Goal: Book appointment/travel/reservation

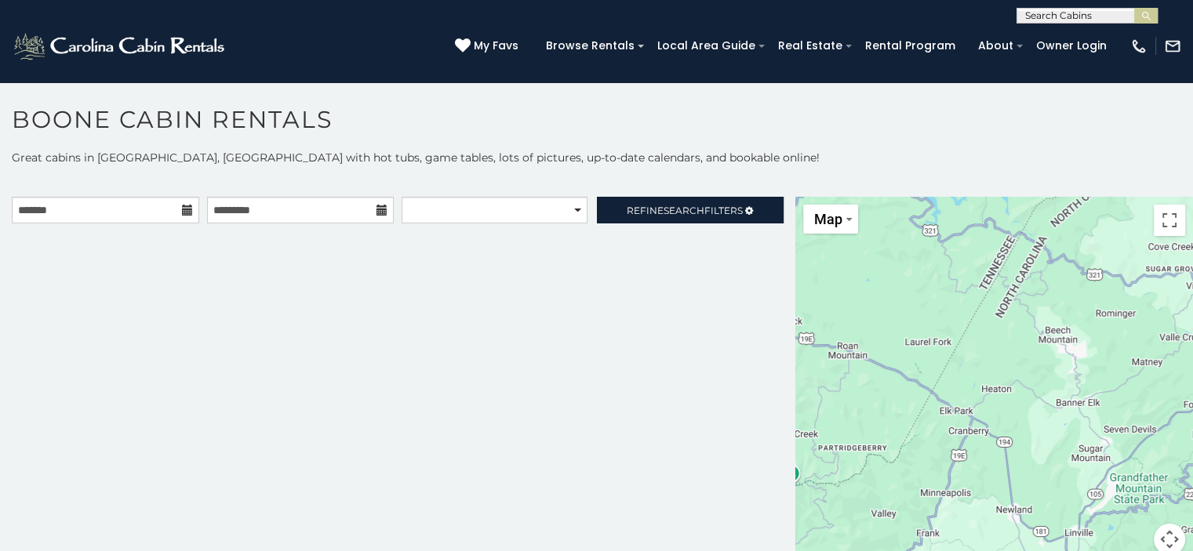
click at [182, 206] on icon at bounding box center [187, 210] width 11 height 11
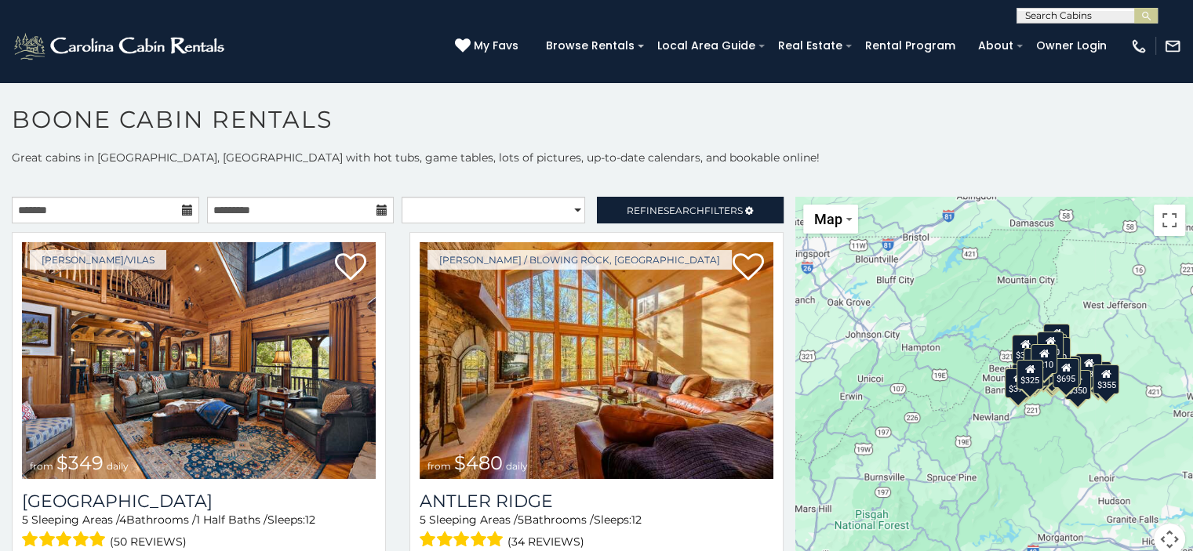
click at [182, 210] on icon at bounding box center [187, 210] width 11 height 11
click at [157, 213] on input "text" at bounding box center [105, 210] width 187 height 27
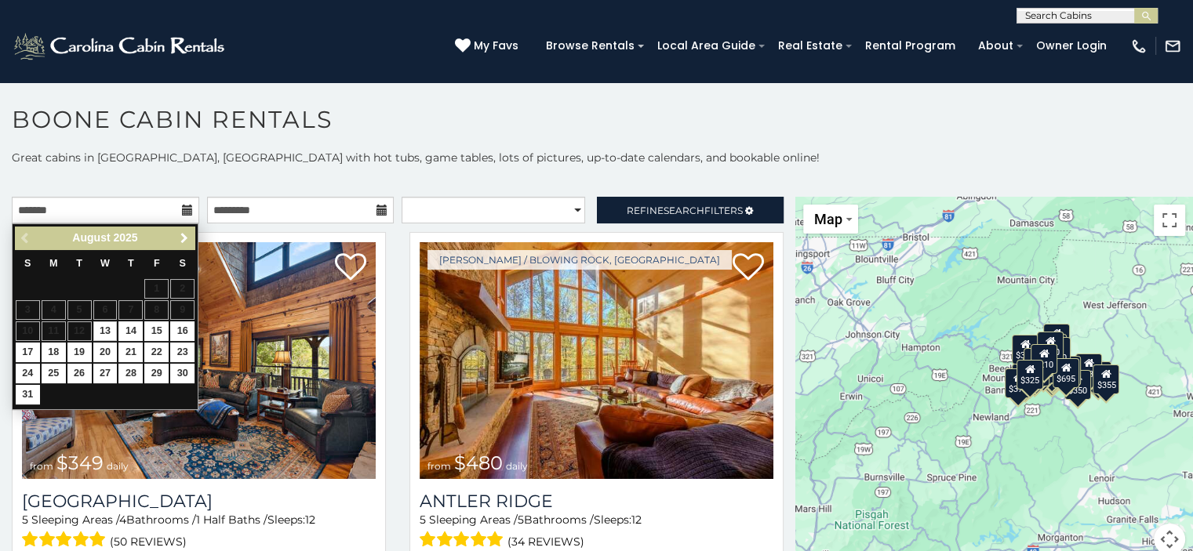
click at [180, 238] on span "Next" at bounding box center [184, 238] width 13 height 13
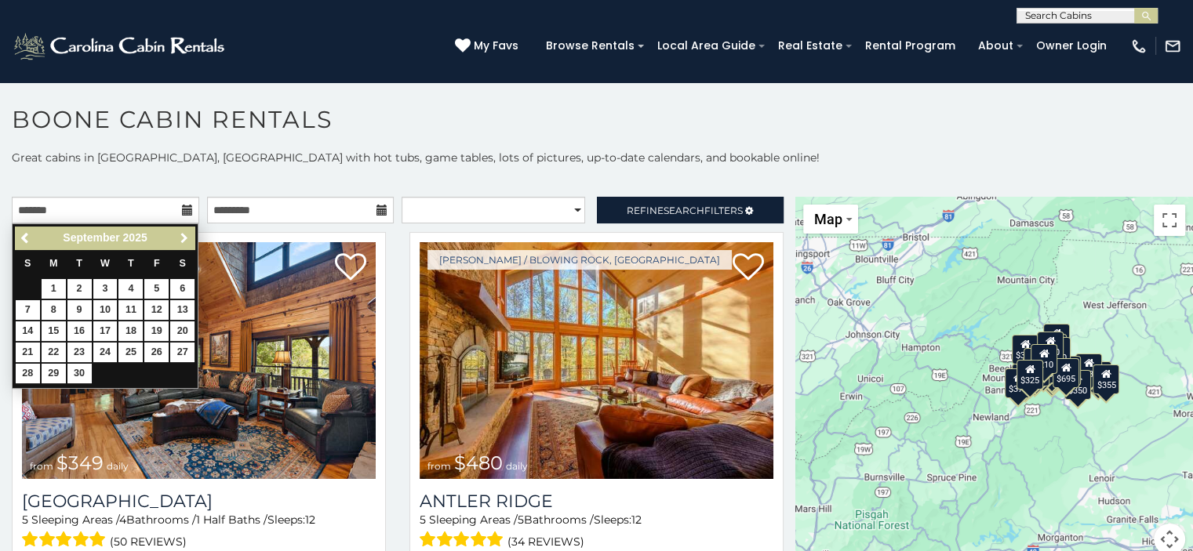
click at [180, 238] on span "Next" at bounding box center [184, 238] width 13 height 13
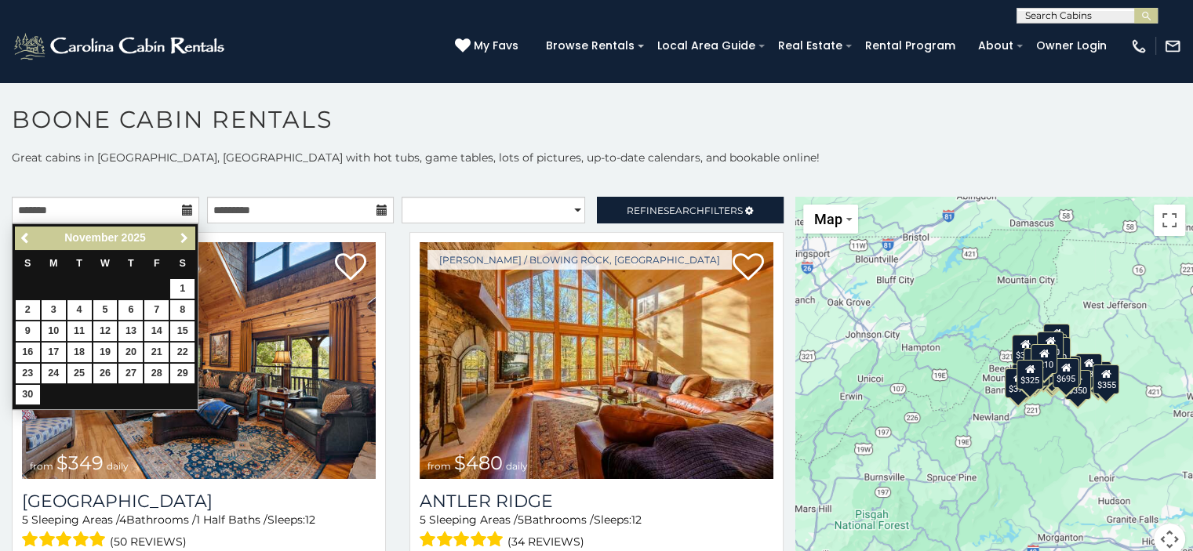
click at [180, 238] on span "Next" at bounding box center [184, 238] width 13 height 13
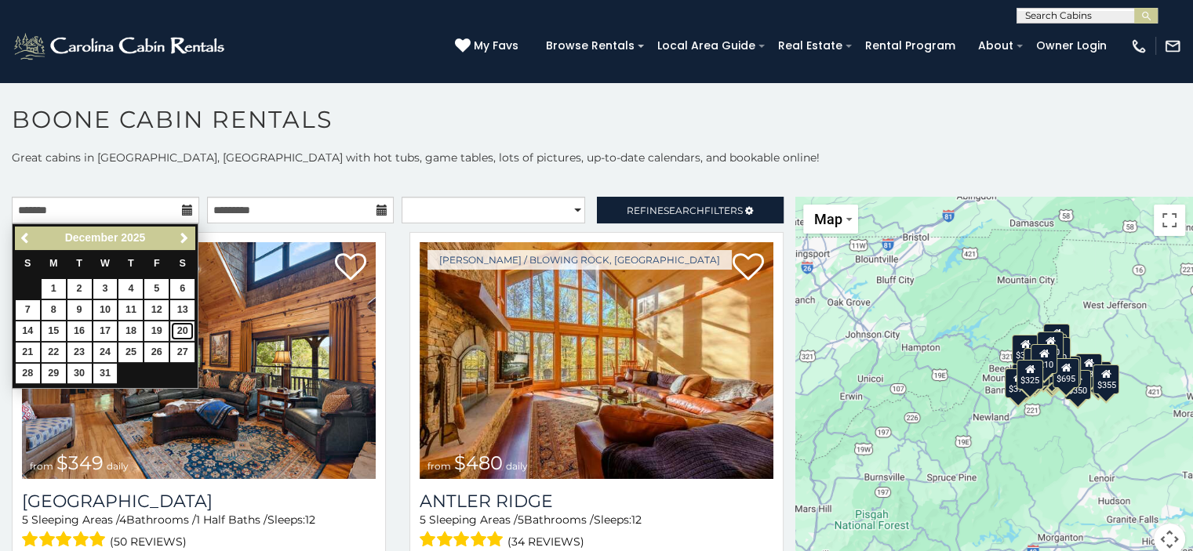
click at [177, 327] on link "20" at bounding box center [182, 331] width 24 height 20
type input "**********"
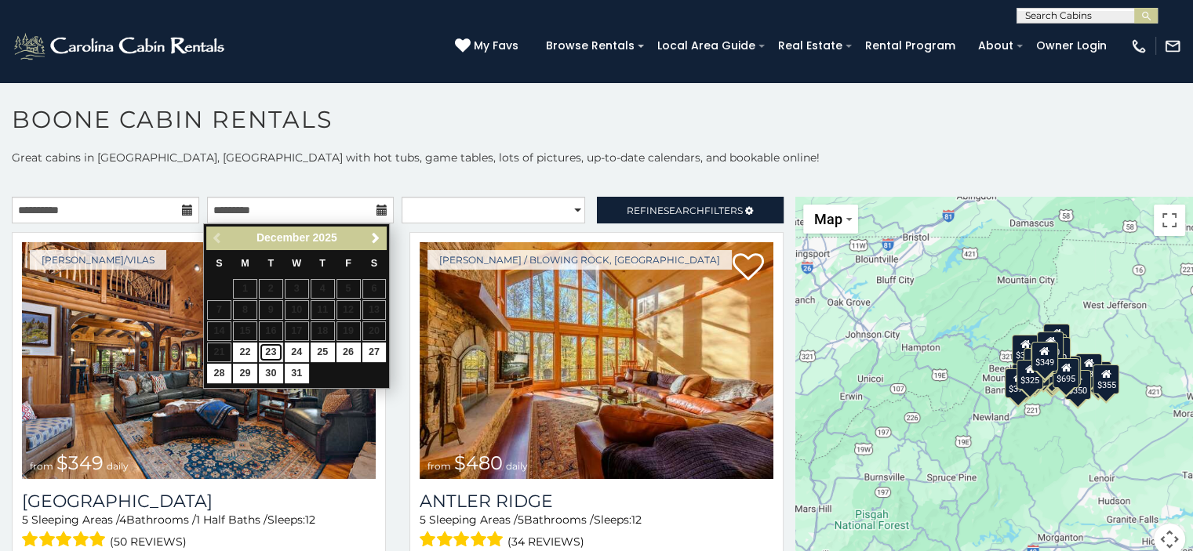
click at [266, 348] on link "23" at bounding box center [271, 353] width 24 height 20
type input "**********"
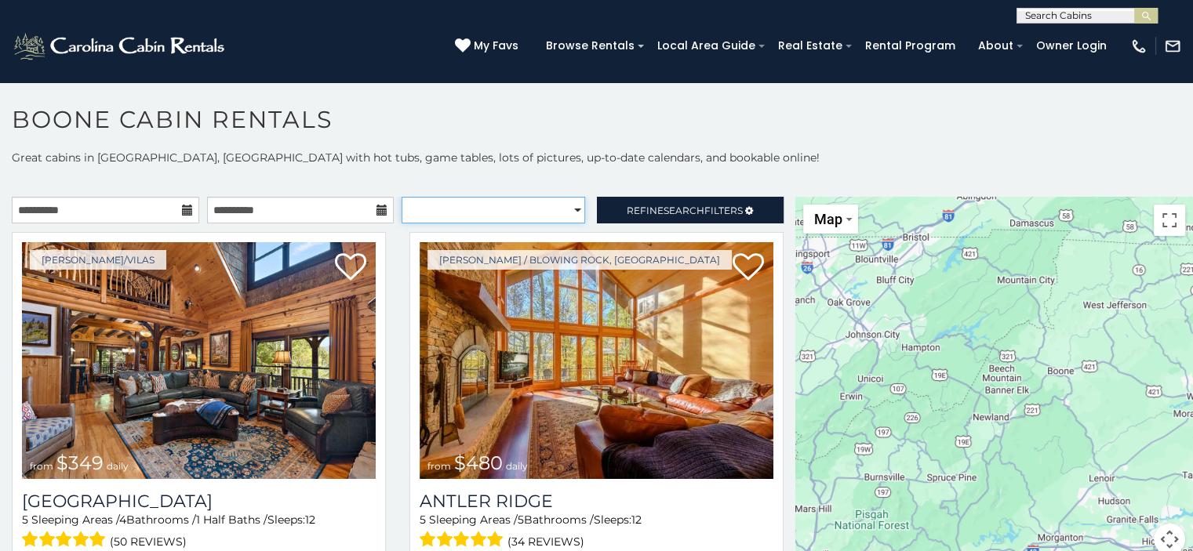
click at [549, 211] on select "**********" at bounding box center [492, 210] width 183 height 27
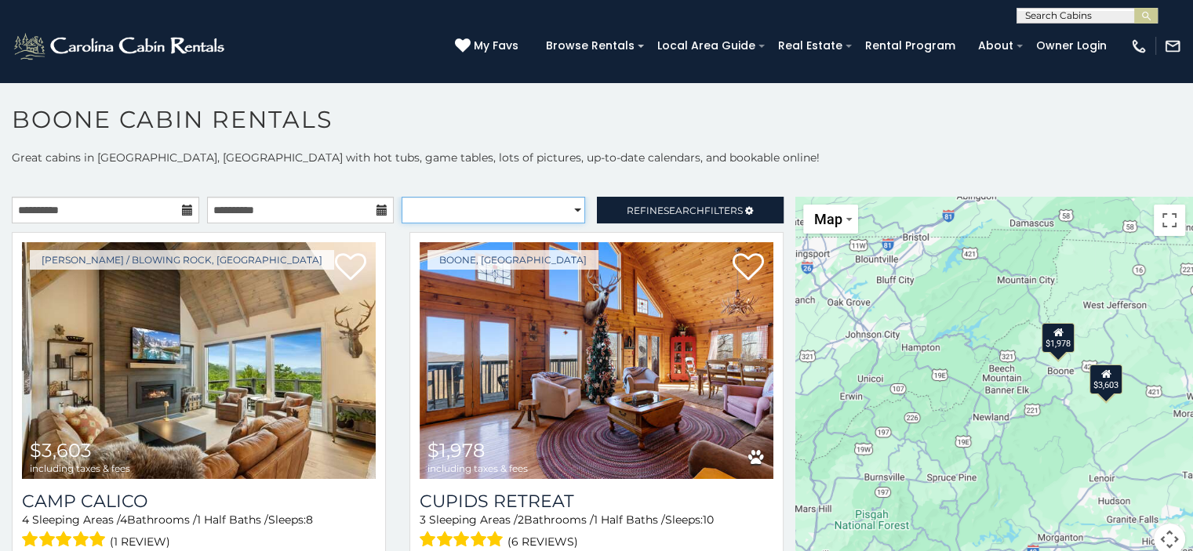
click at [549, 211] on select "**********" at bounding box center [492, 210] width 183 height 27
select select "**********"
click at [401, 197] on select "**********" at bounding box center [492, 210] width 183 height 27
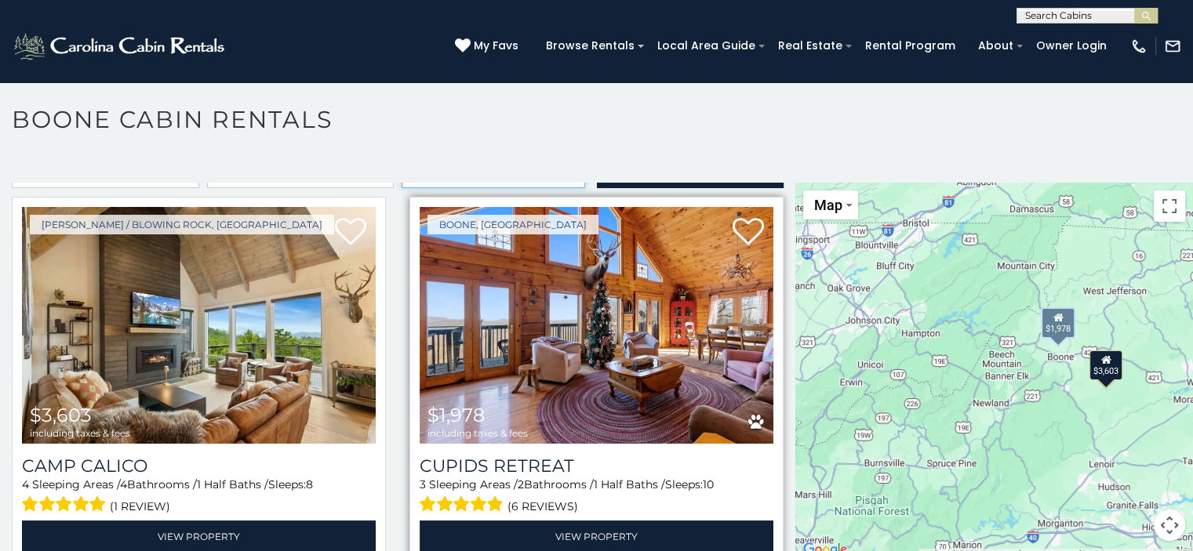
scroll to position [38, 0]
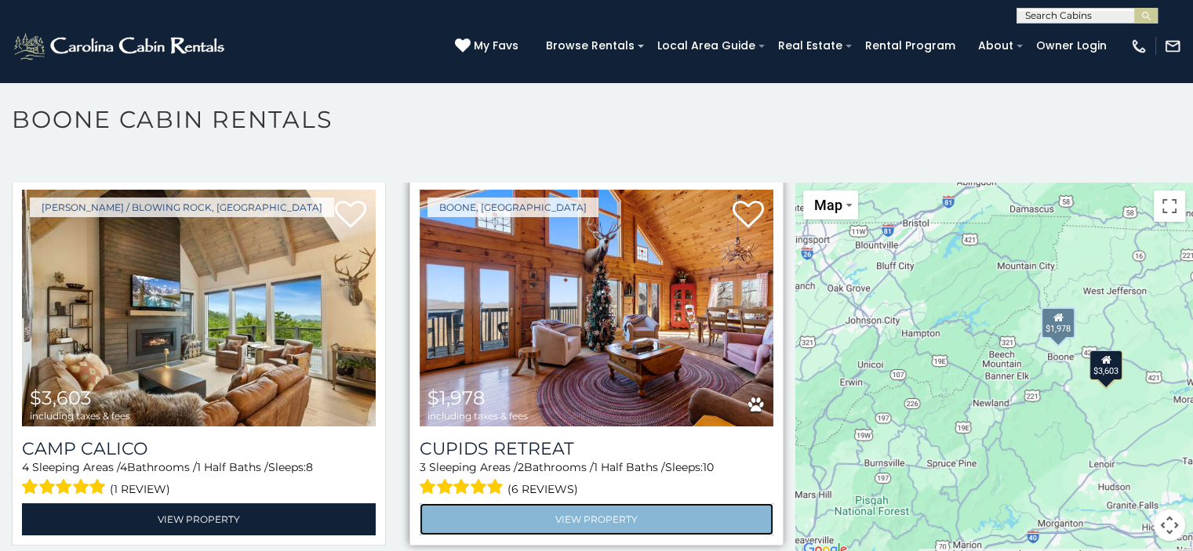
click at [554, 514] on link "View Property" at bounding box center [596, 519] width 354 height 32
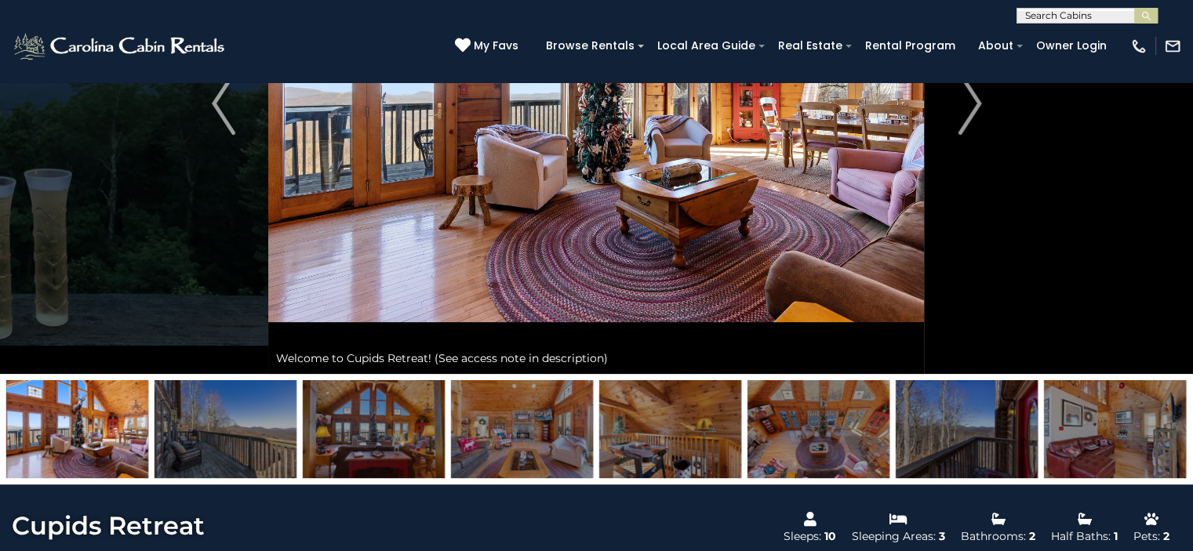
scroll to position [157, 0]
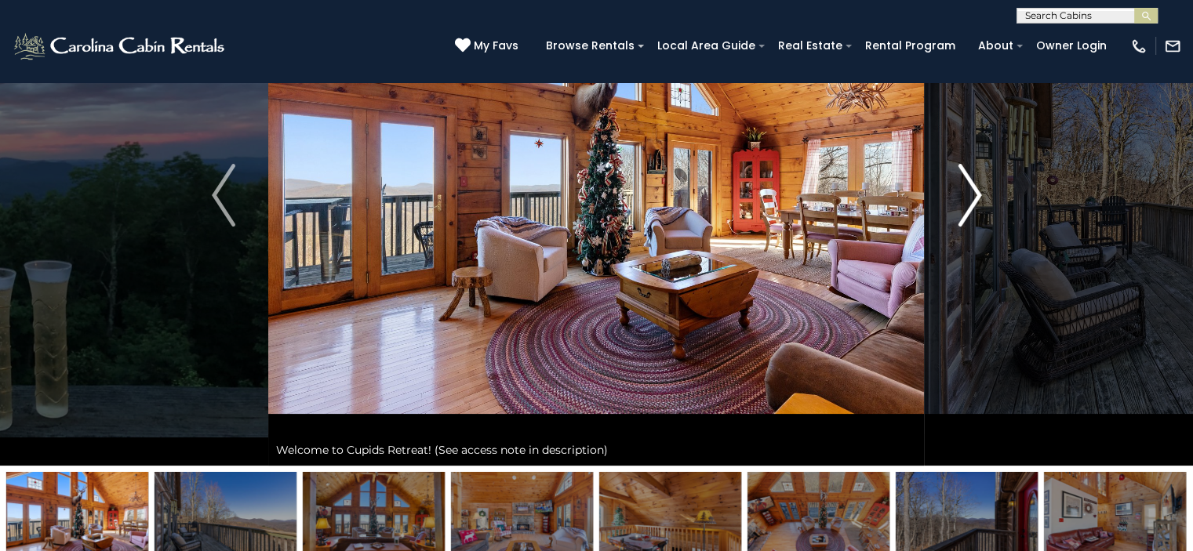
click at [971, 202] on img "Next" at bounding box center [969, 195] width 24 height 63
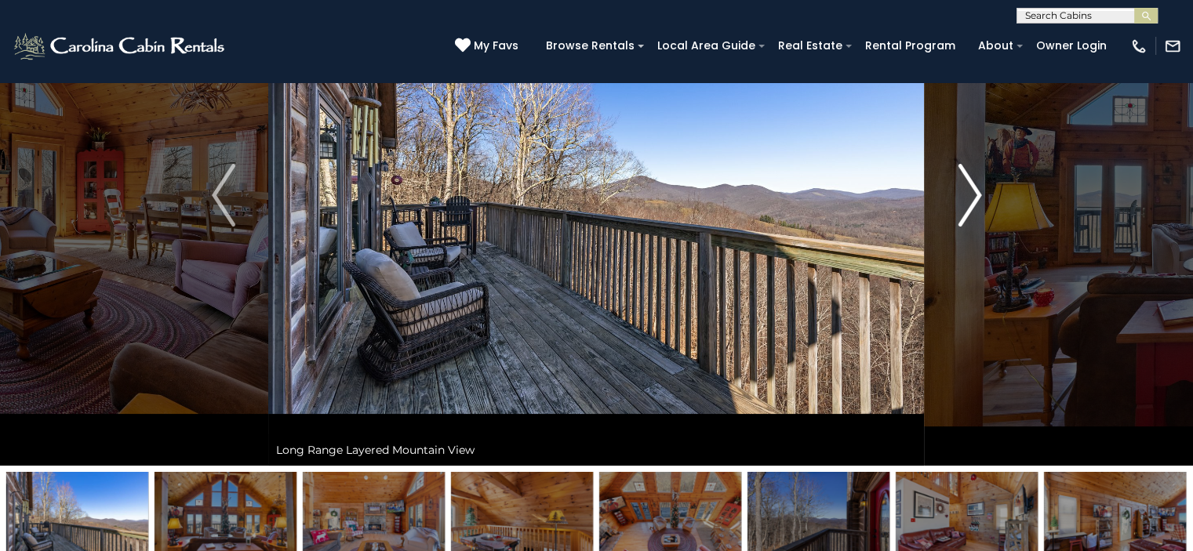
click at [971, 202] on img "Next" at bounding box center [969, 195] width 24 height 63
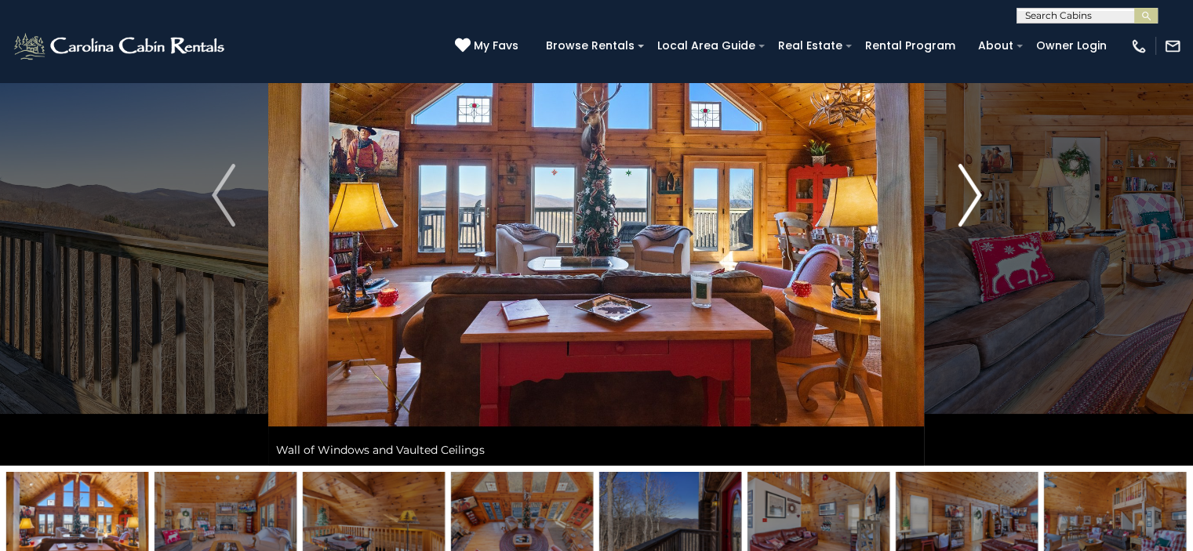
click at [971, 202] on img "Next" at bounding box center [969, 195] width 24 height 63
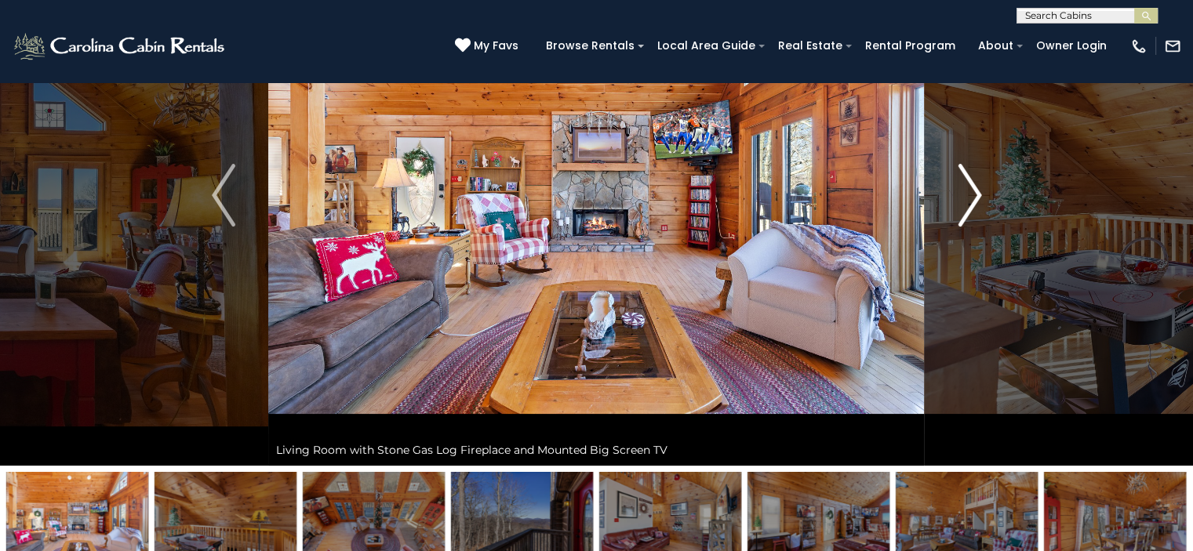
click at [971, 202] on img "Next" at bounding box center [969, 195] width 24 height 63
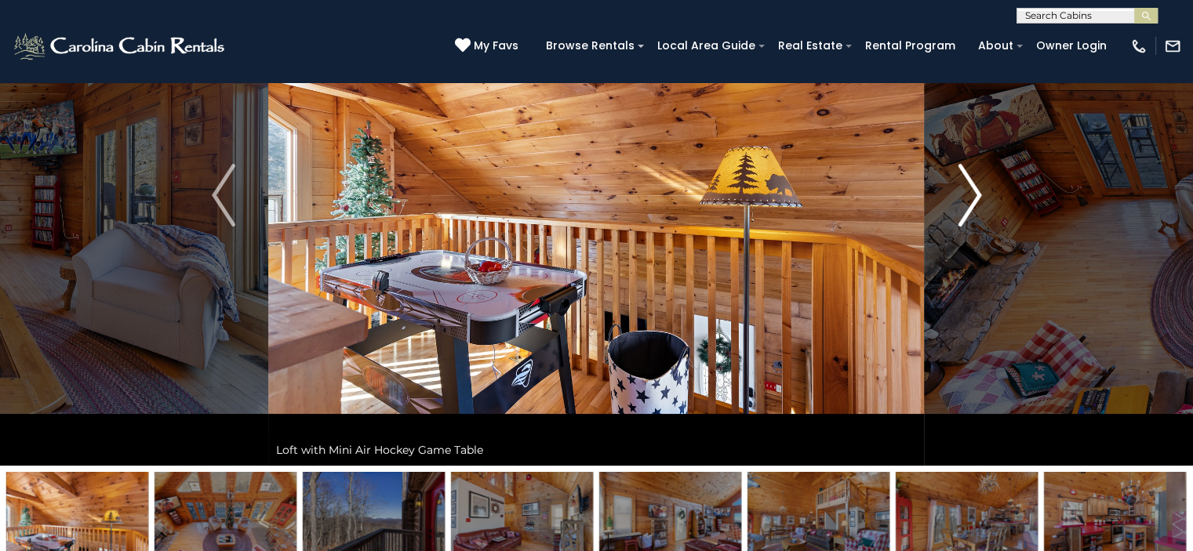
click at [971, 202] on img "Next" at bounding box center [969, 195] width 24 height 63
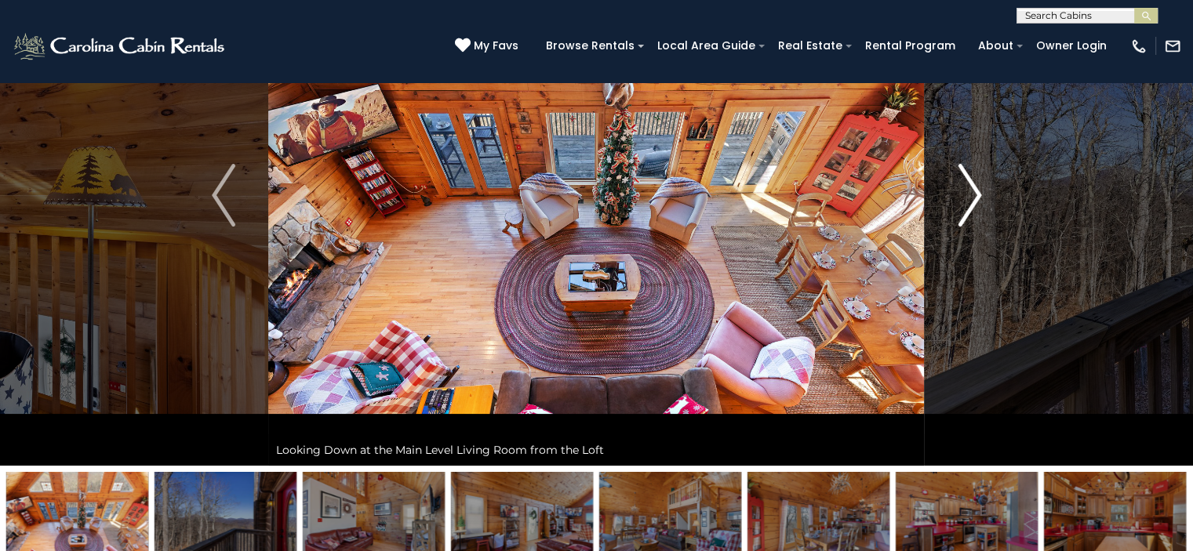
click at [971, 202] on img "Next" at bounding box center [969, 195] width 24 height 63
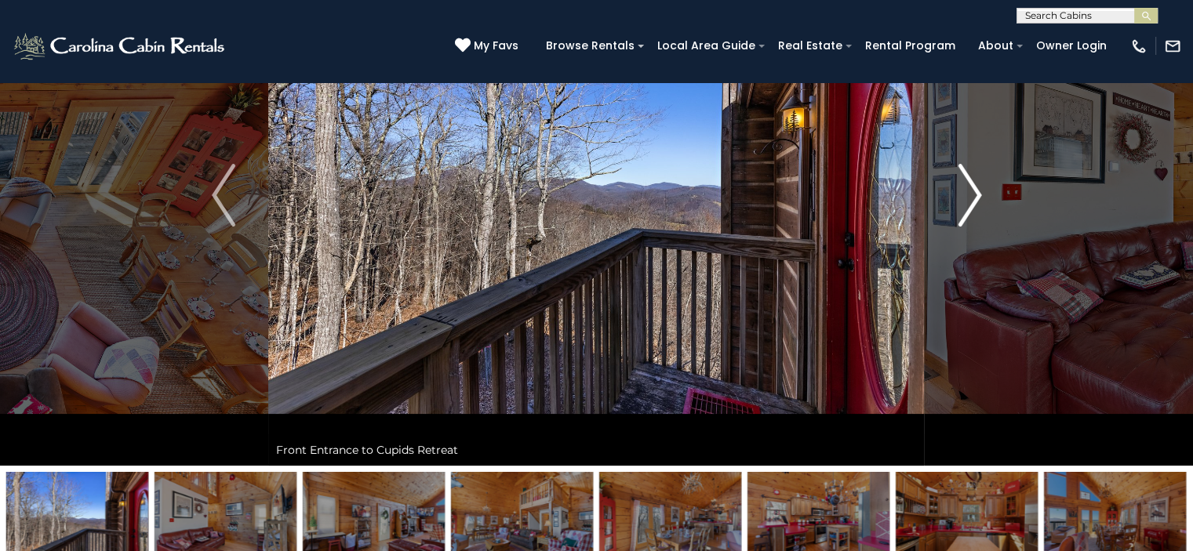
click at [971, 202] on img "Next" at bounding box center [969, 195] width 24 height 63
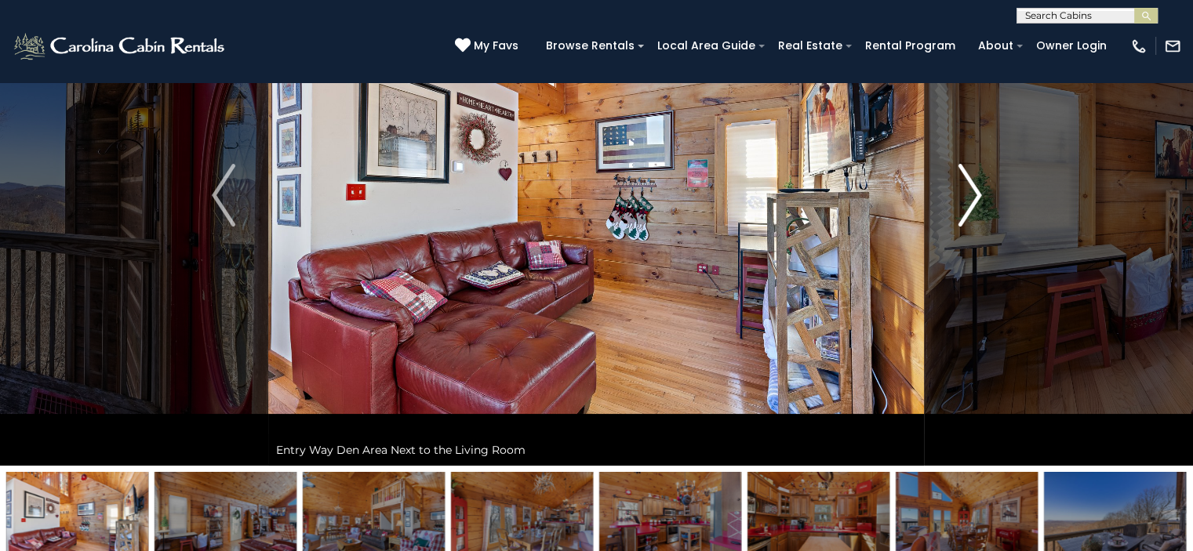
click at [971, 202] on img "Next" at bounding box center [969, 195] width 24 height 63
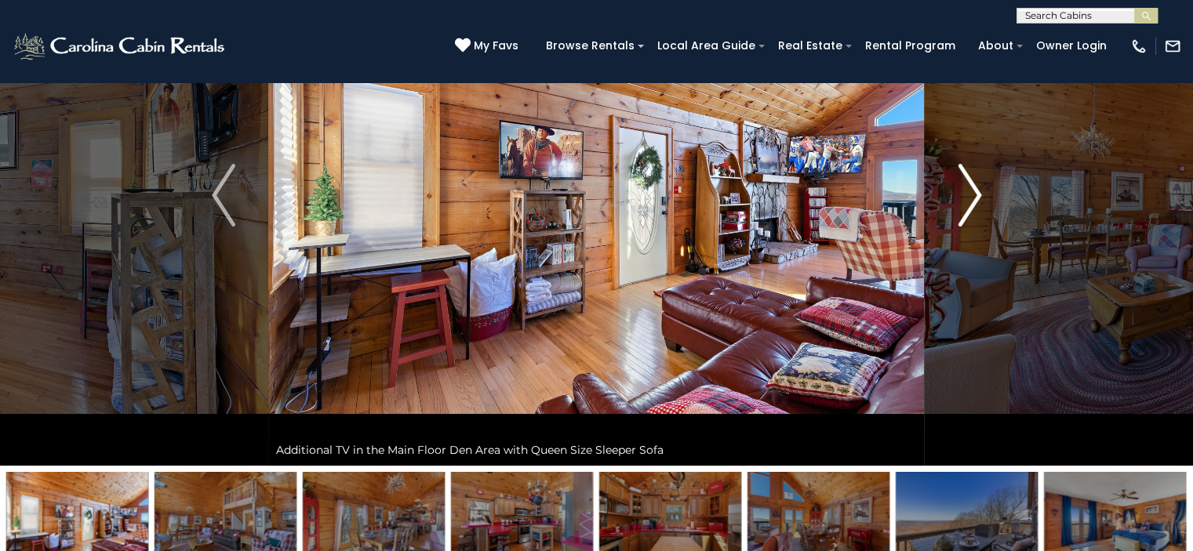
click at [971, 202] on img "Next" at bounding box center [969, 195] width 24 height 63
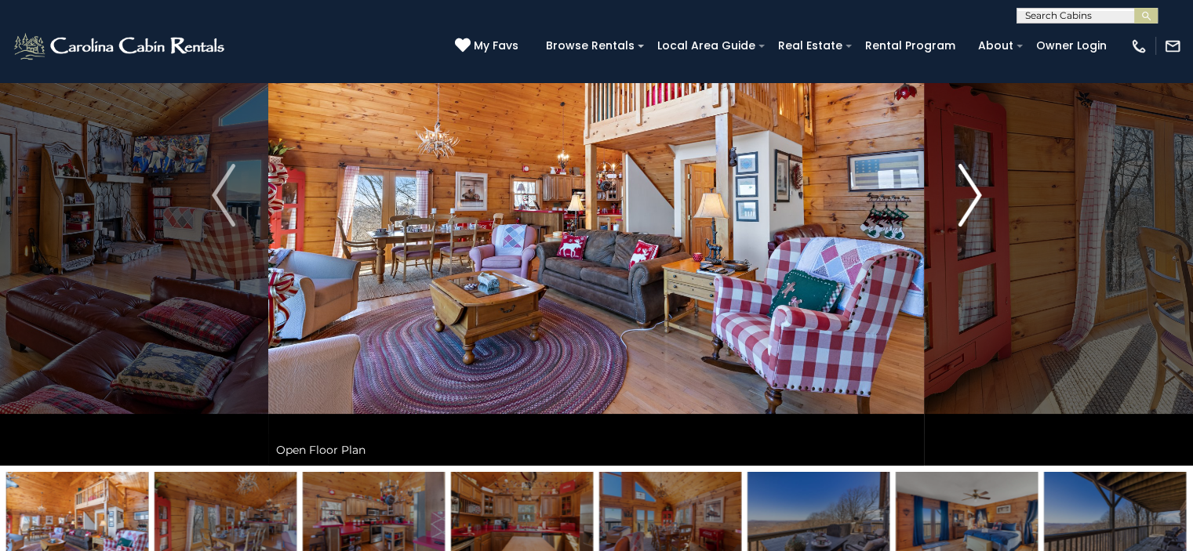
click at [971, 202] on img "Next" at bounding box center [969, 195] width 24 height 63
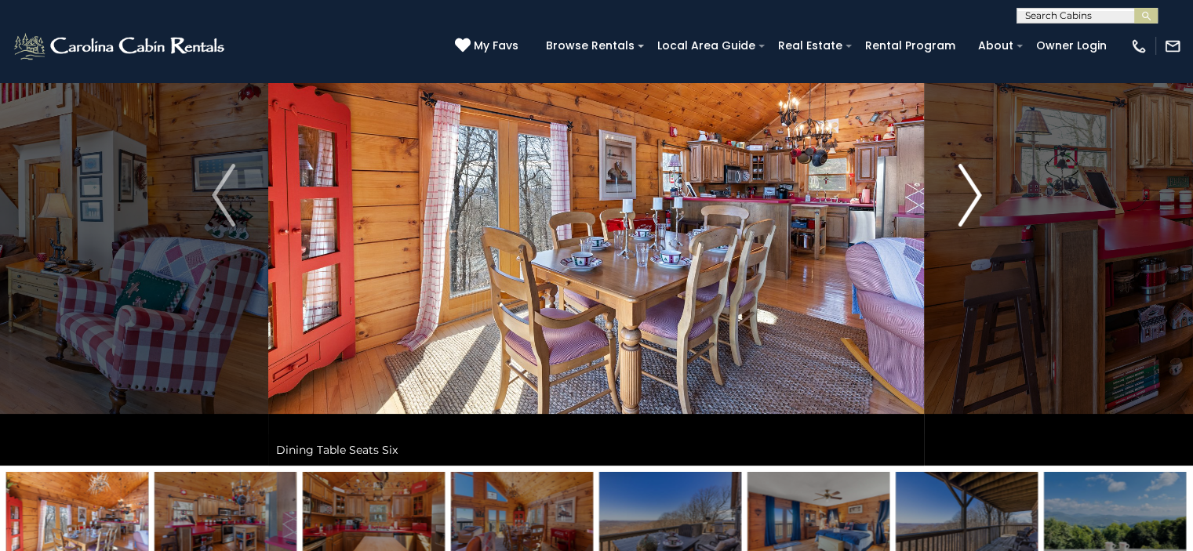
click at [971, 202] on img "Next" at bounding box center [969, 195] width 24 height 63
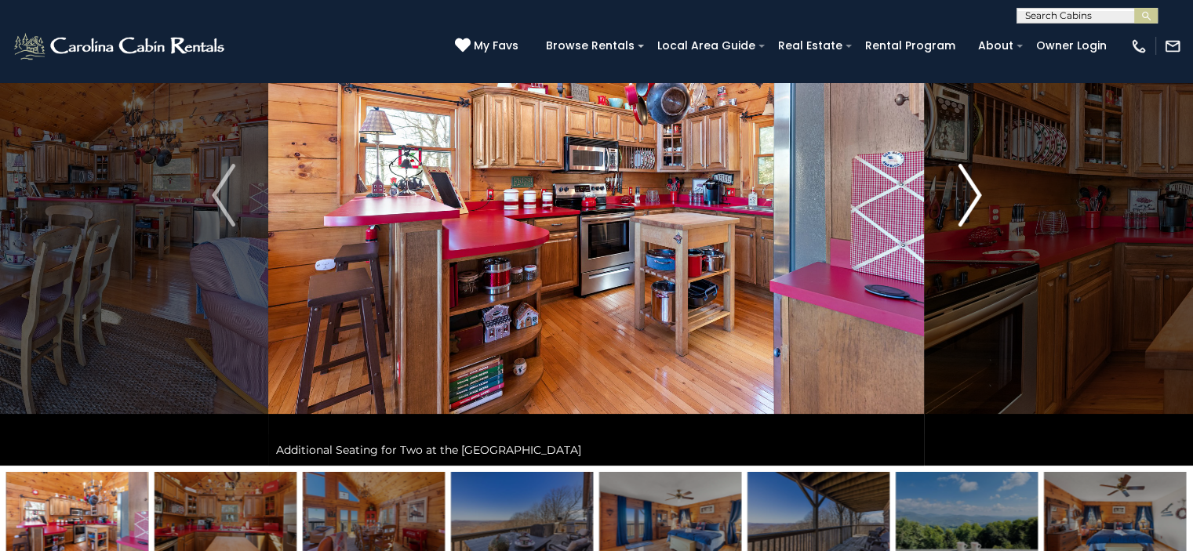
click at [971, 202] on img "Next" at bounding box center [969, 195] width 24 height 63
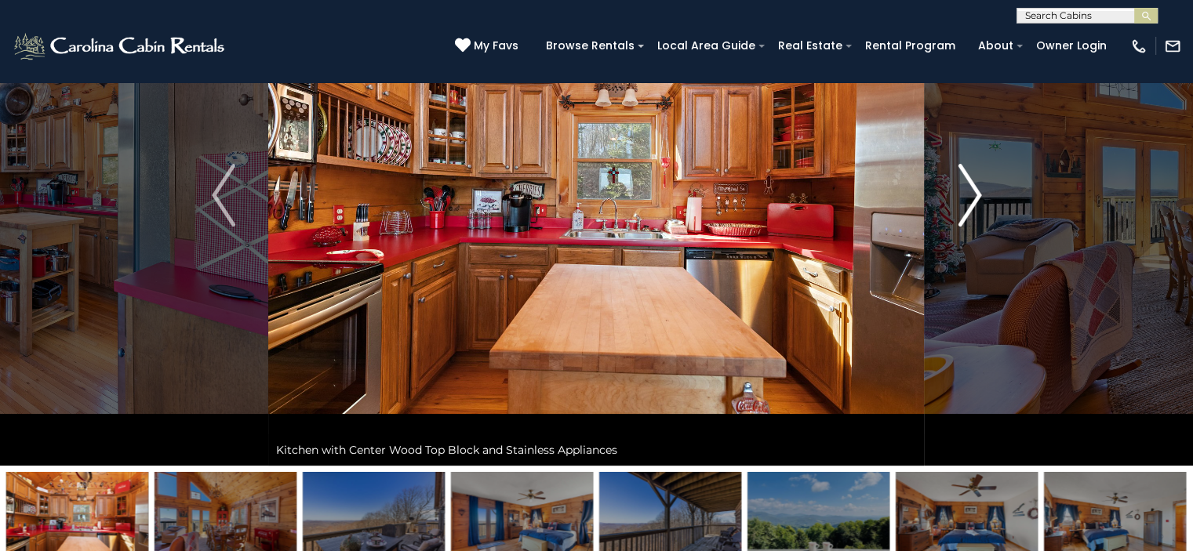
click at [971, 202] on img "Next" at bounding box center [969, 195] width 24 height 63
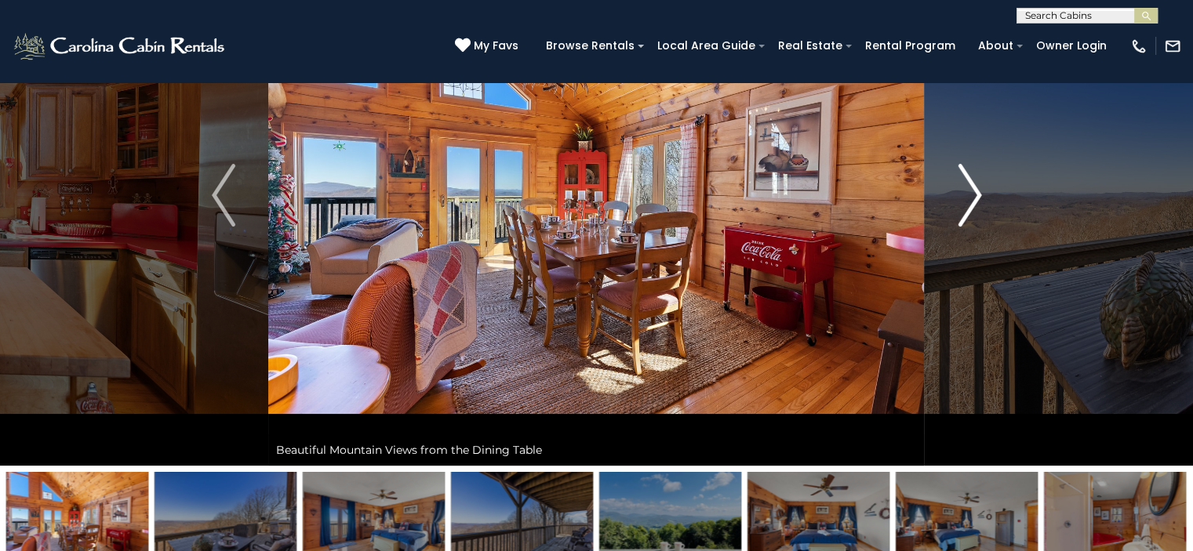
click at [971, 202] on img "Next" at bounding box center [969, 195] width 24 height 63
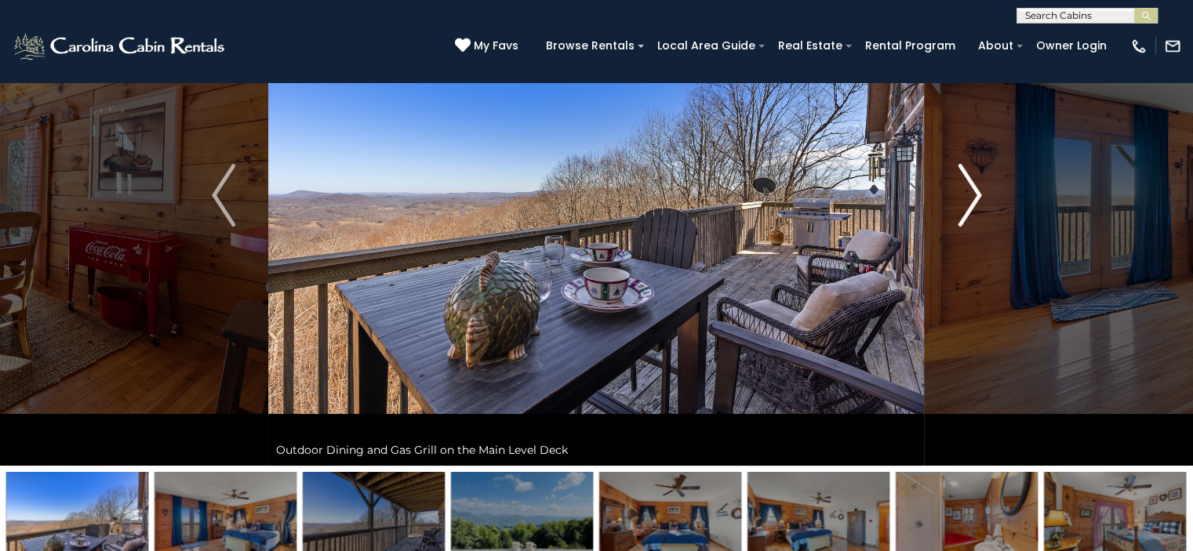
click at [971, 202] on img "Next" at bounding box center [969, 195] width 24 height 63
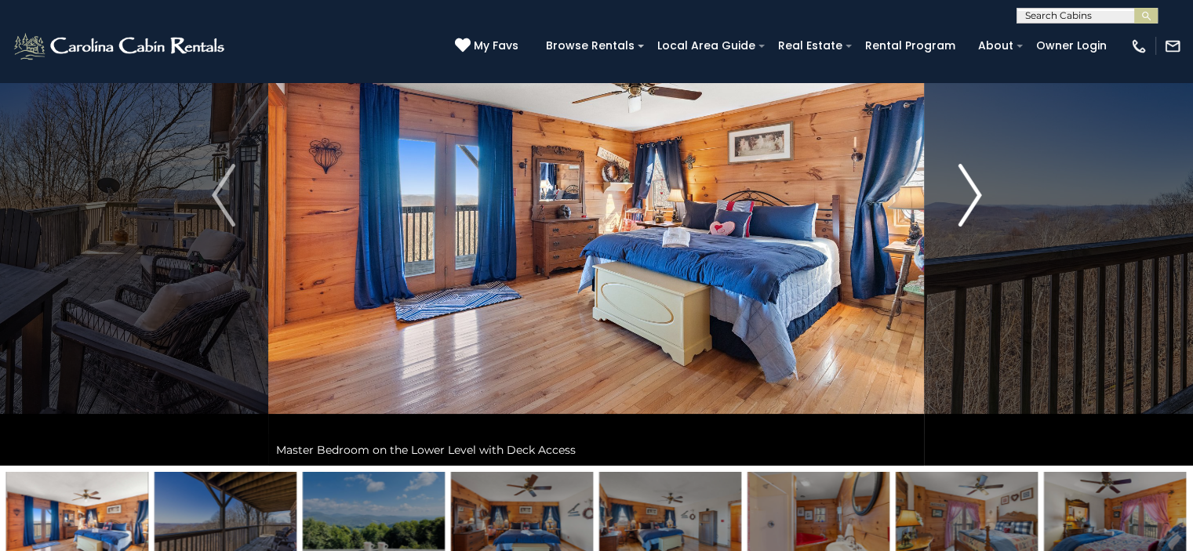
click at [971, 202] on img "Next" at bounding box center [969, 195] width 24 height 63
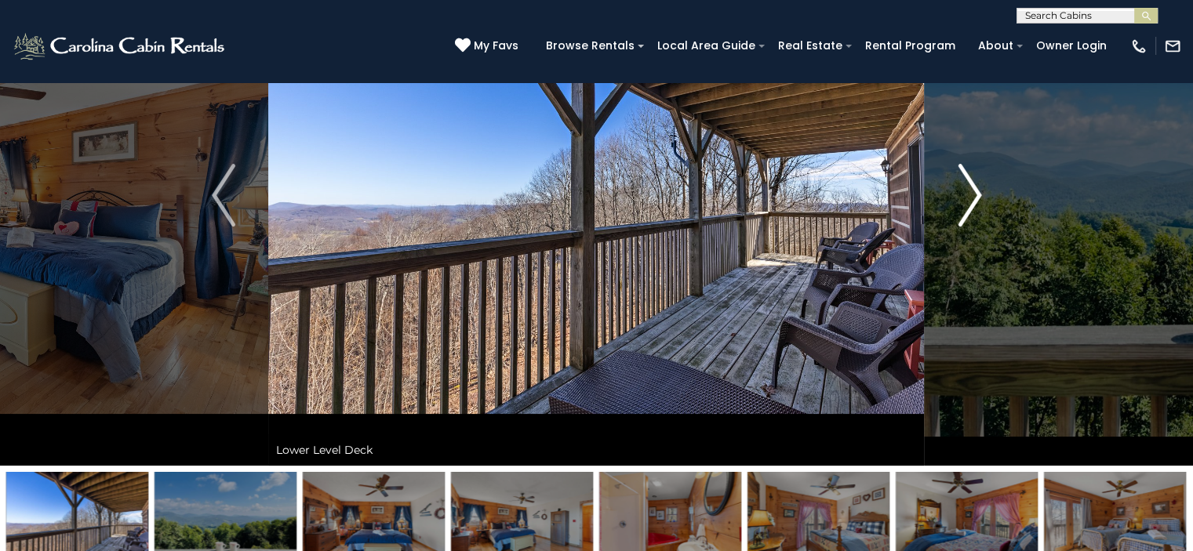
click at [971, 202] on img "Next" at bounding box center [969, 195] width 24 height 63
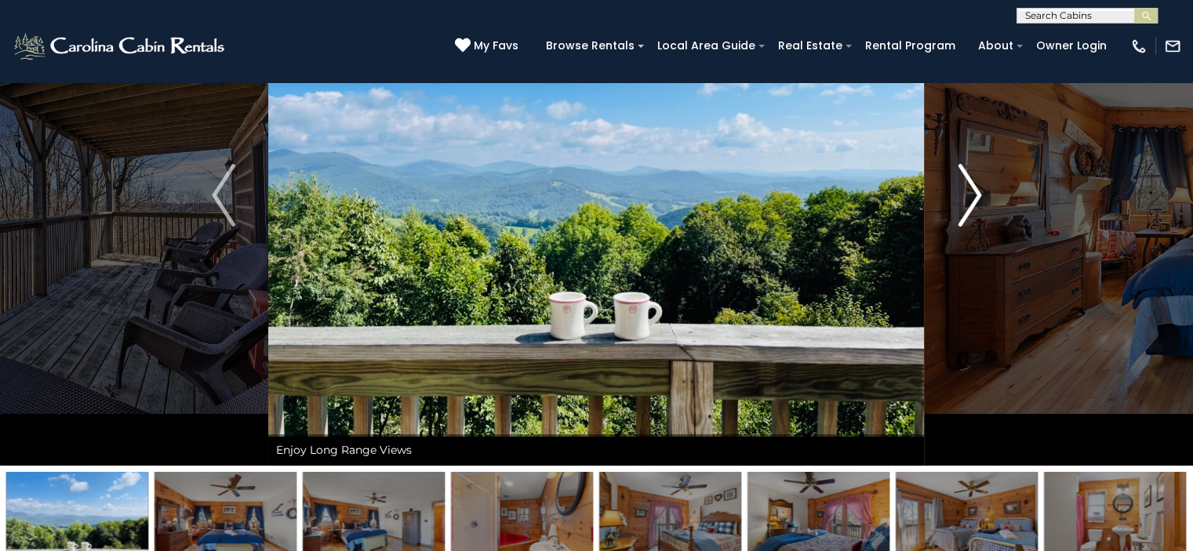
click at [971, 202] on img "Next" at bounding box center [969, 195] width 24 height 63
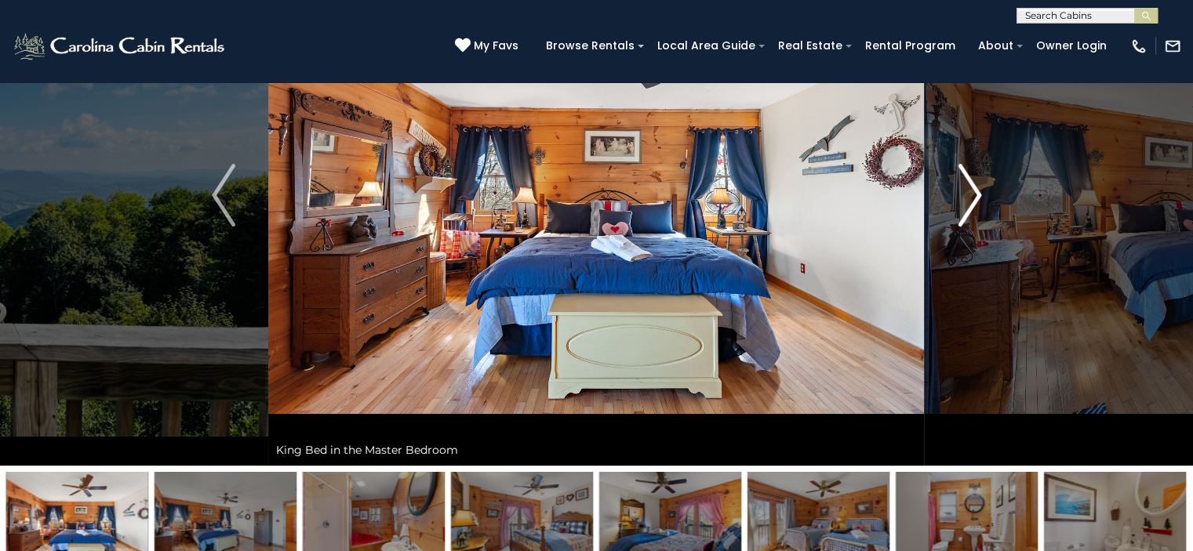
click at [971, 202] on img "Next" at bounding box center [969, 195] width 24 height 63
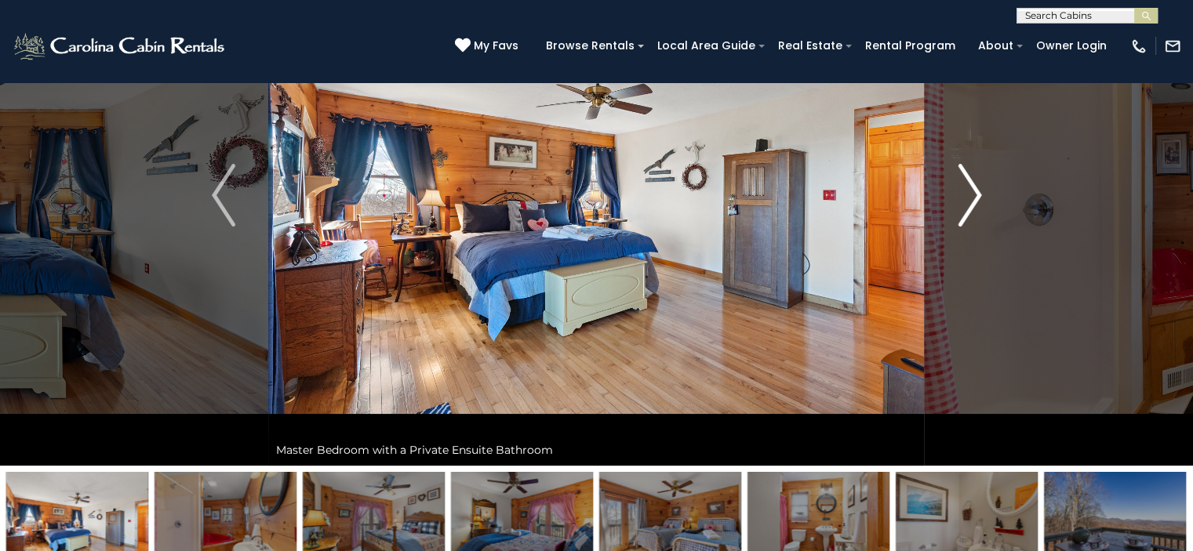
click at [971, 202] on img "Next" at bounding box center [969, 195] width 24 height 63
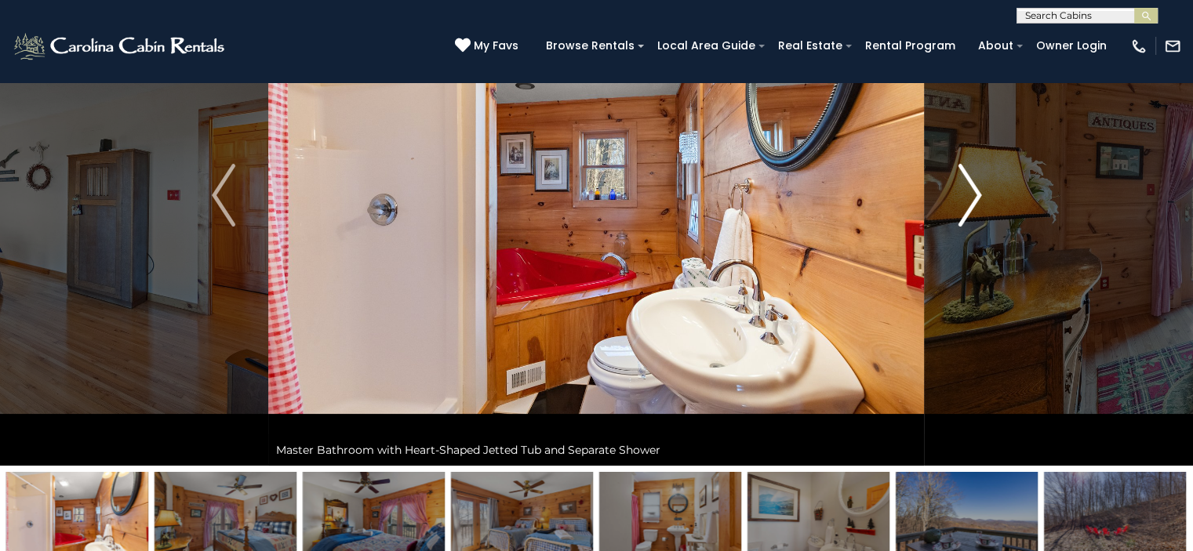
click at [971, 202] on img "Next" at bounding box center [969, 195] width 24 height 63
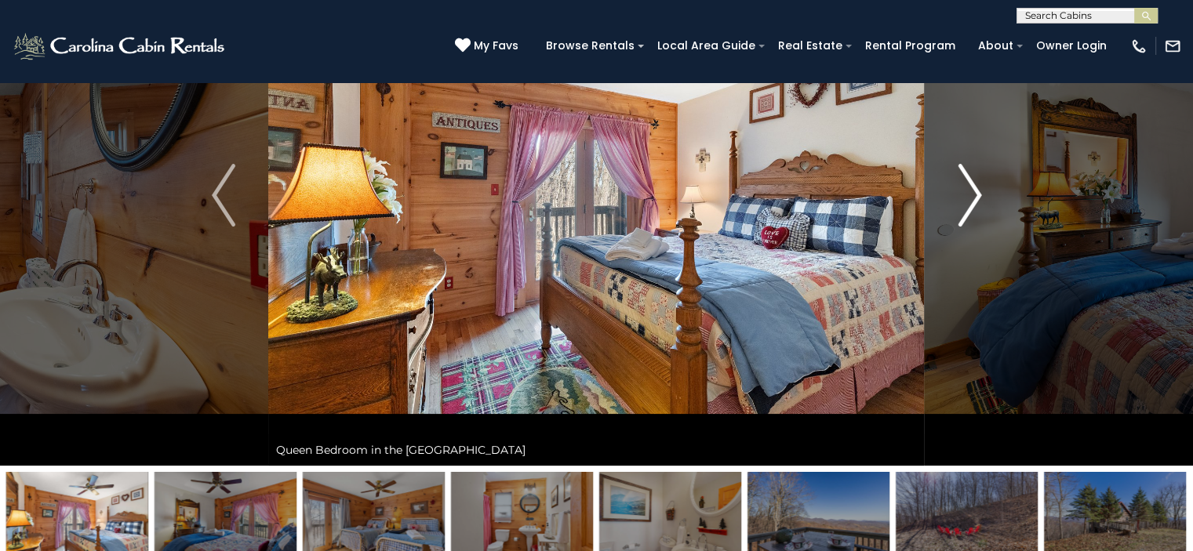
click at [971, 202] on img "Next" at bounding box center [969, 195] width 24 height 63
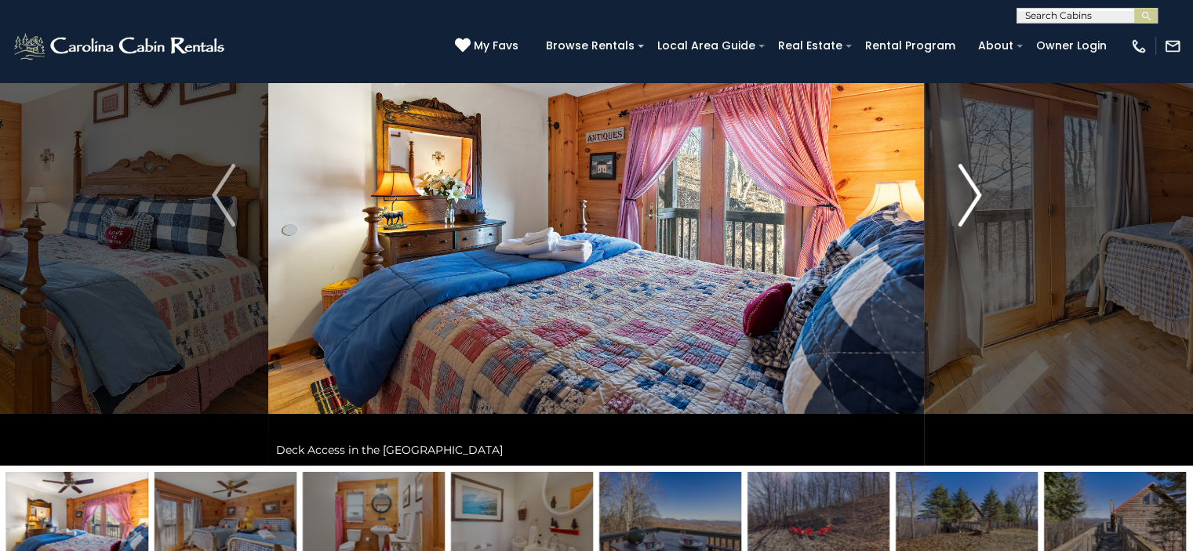
click at [971, 202] on img "Next" at bounding box center [969, 195] width 24 height 63
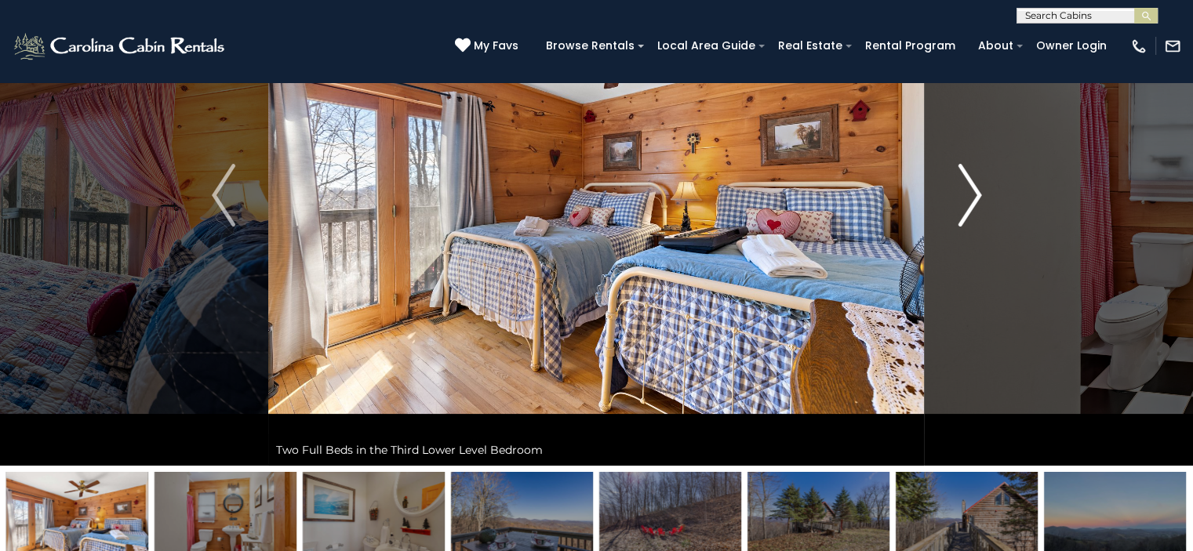
click at [971, 202] on img "Next" at bounding box center [969, 195] width 24 height 63
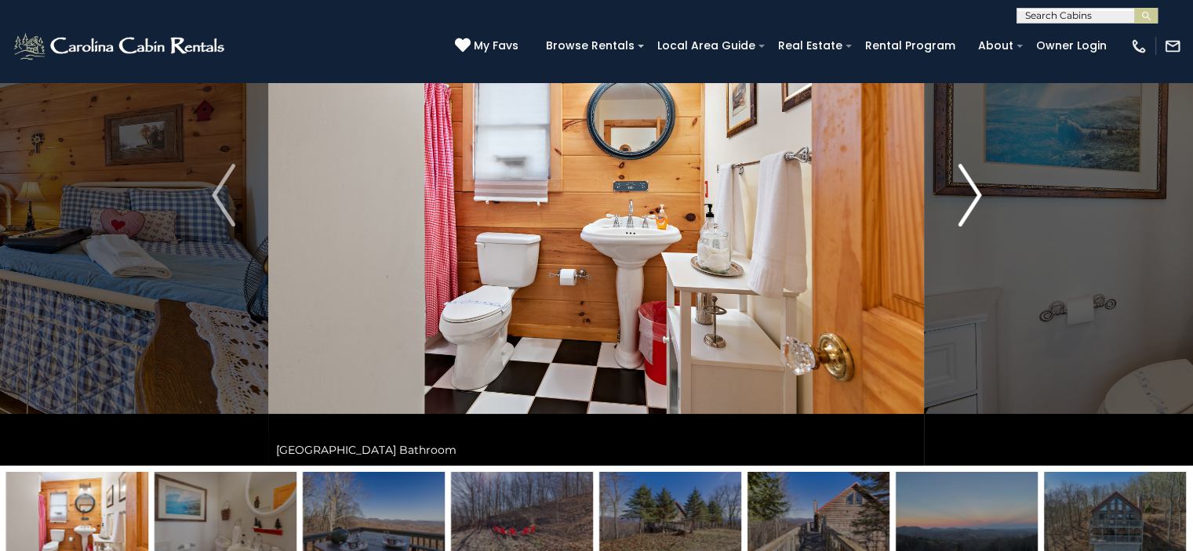
click at [971, 202] on img "Next" at bounding box center [969, 195] width 24 height 63
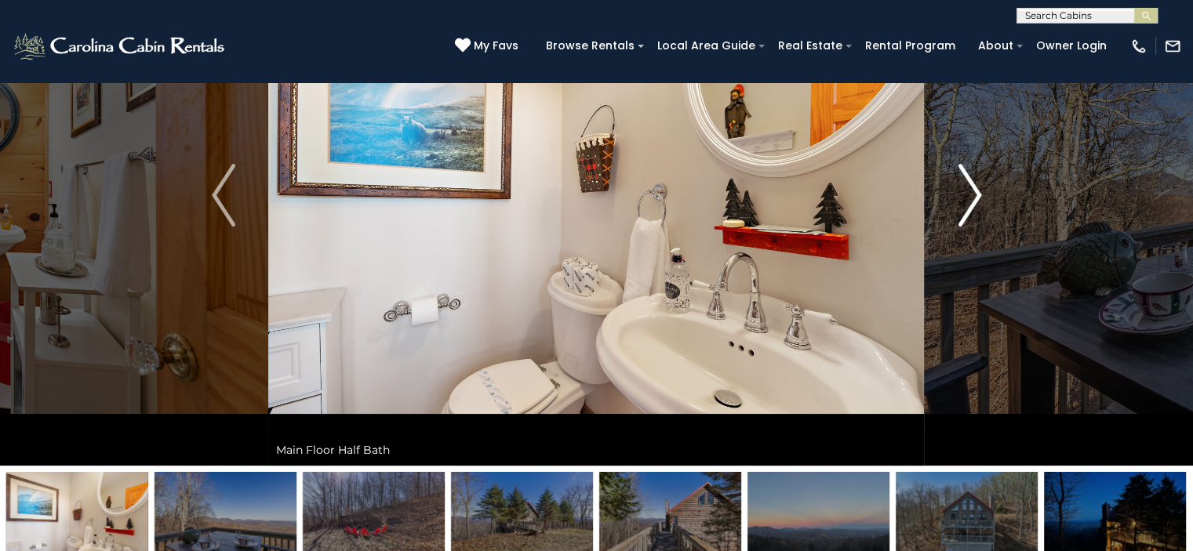
click at [971, 202] on img "Next" at bounding box center [969, 195] width 24 height 63
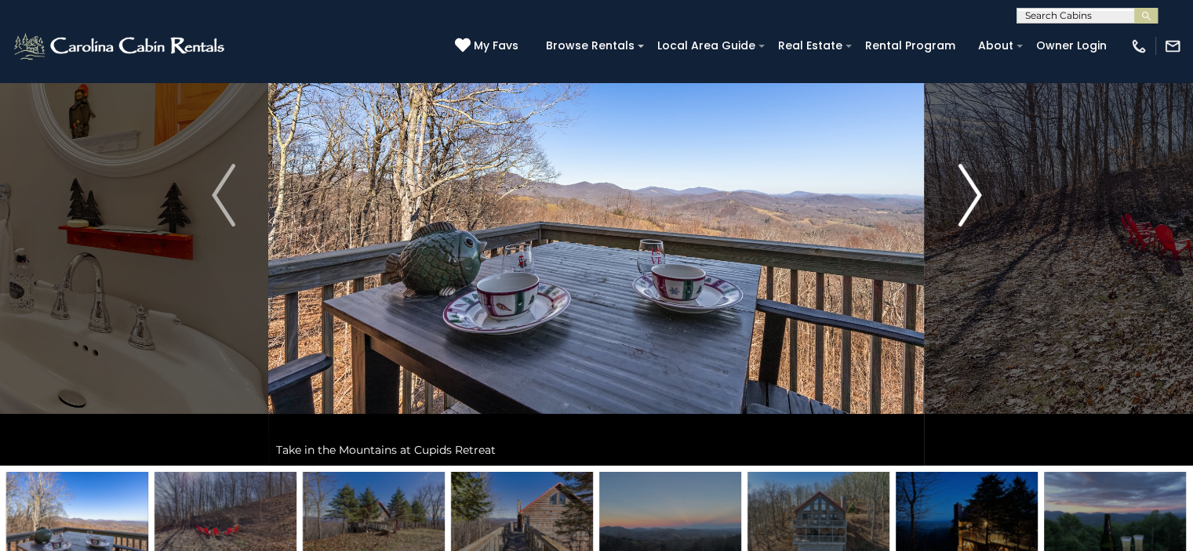
click at [971, 202] on img "Next" at bounding box center [969, 195] width 24 height 63
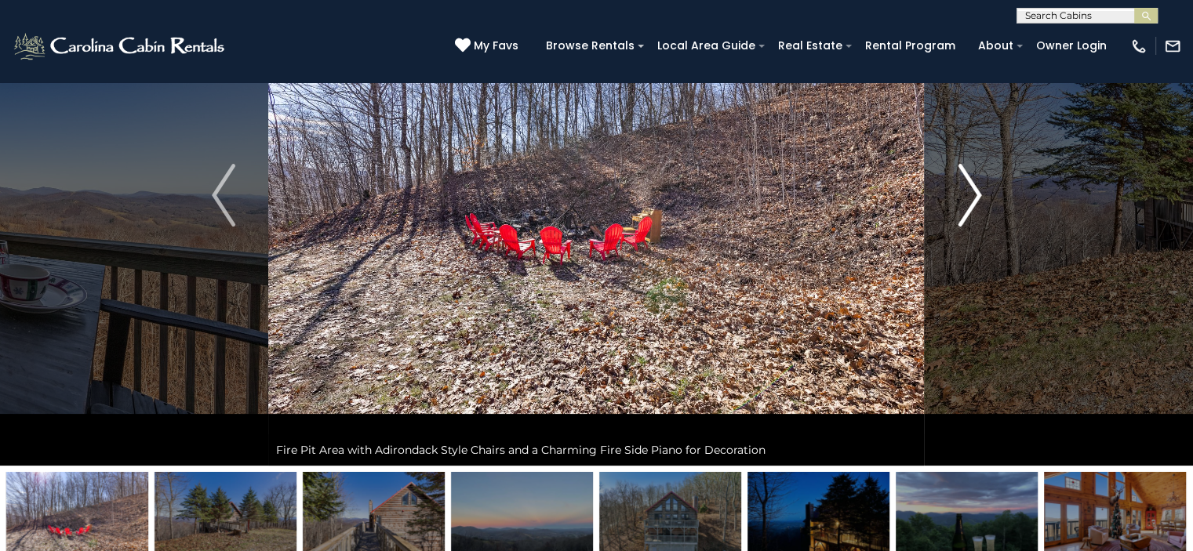
click at [971, 202] on img "Next" at bounding box center [969, 195] width 24 height 63
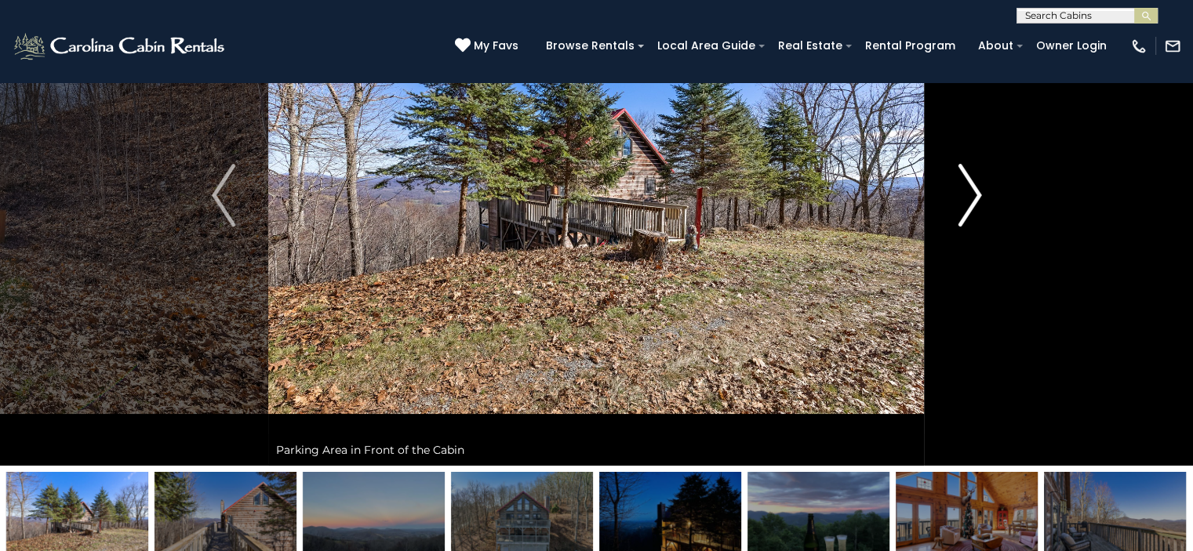
click at [971, 202] on img "Next" at bounding box center [969, 195] width 24 height 63
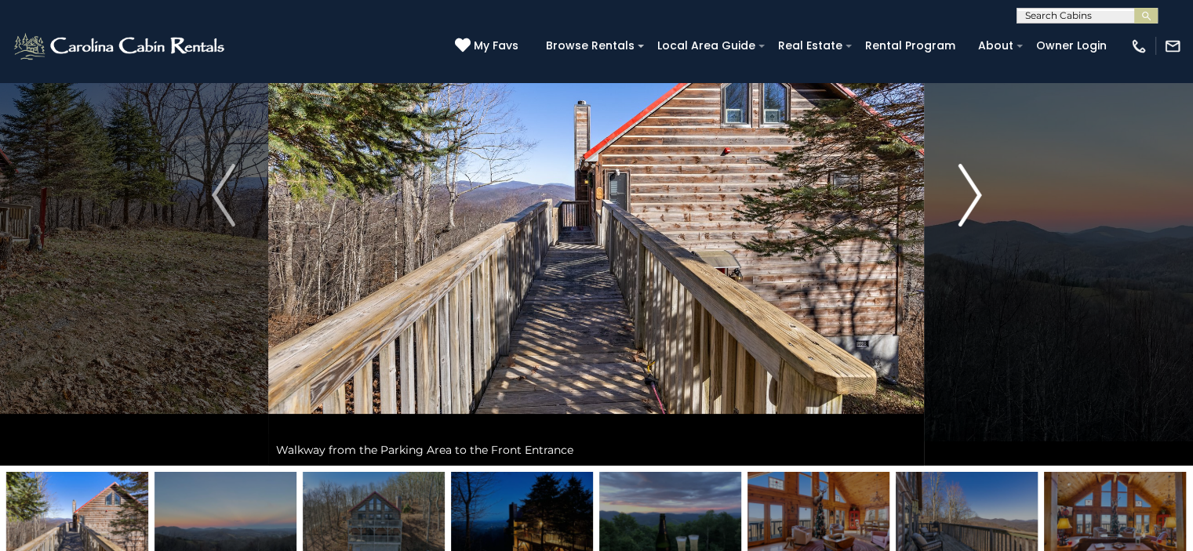
click at [971, 202] on img "Next" at bounding box center [969, 195] width 24 height 63
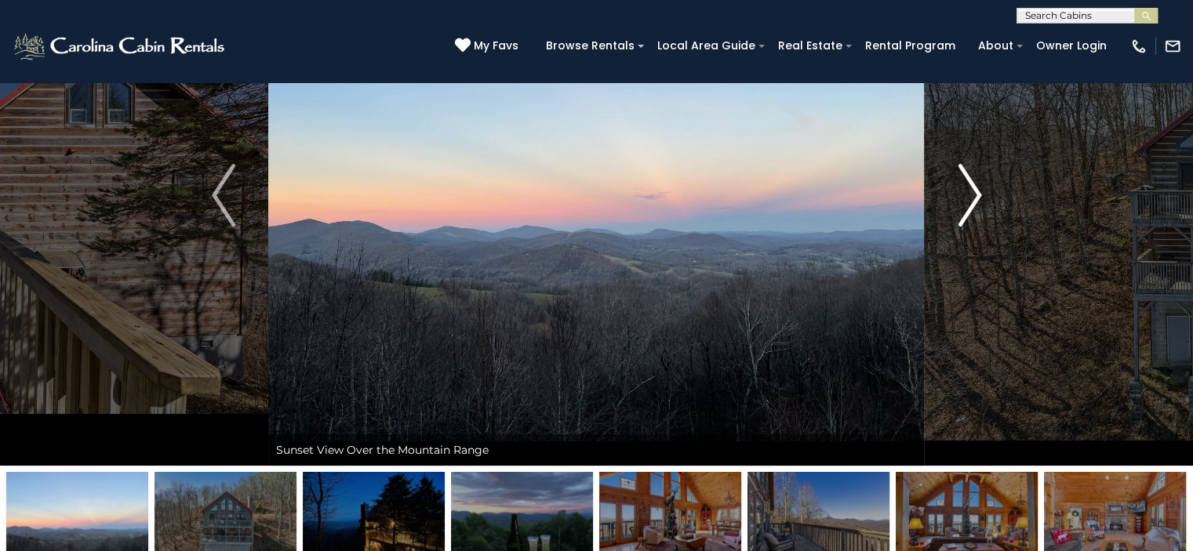
click at [971, 202] on img "Next" at bounding box center [969, 195] width 24 height 63
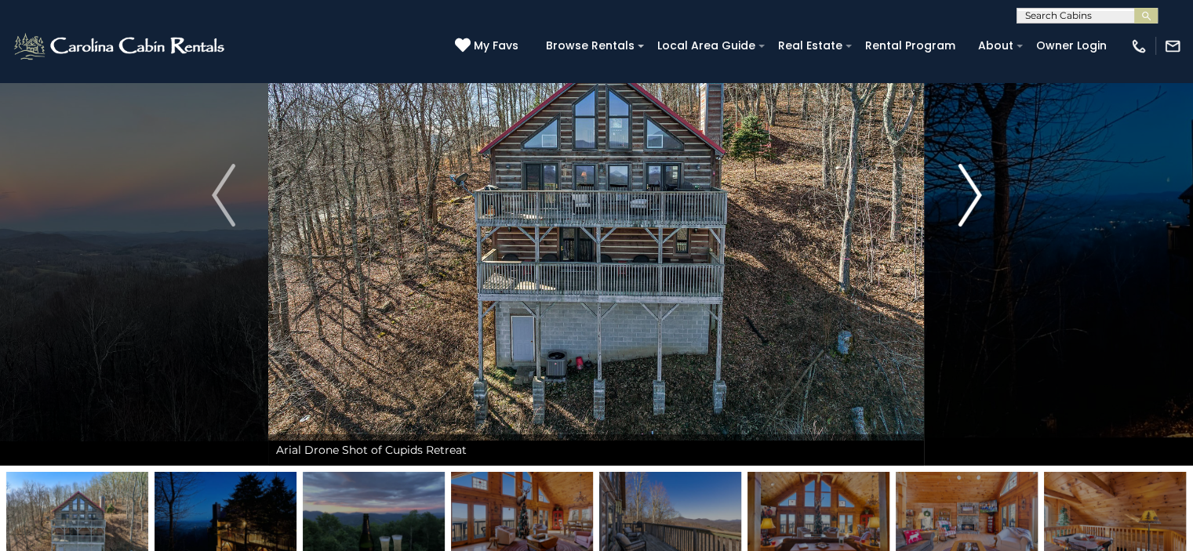
click at [971, 202] on img "Next" at bounding box center [969, 195] width 24 height 63
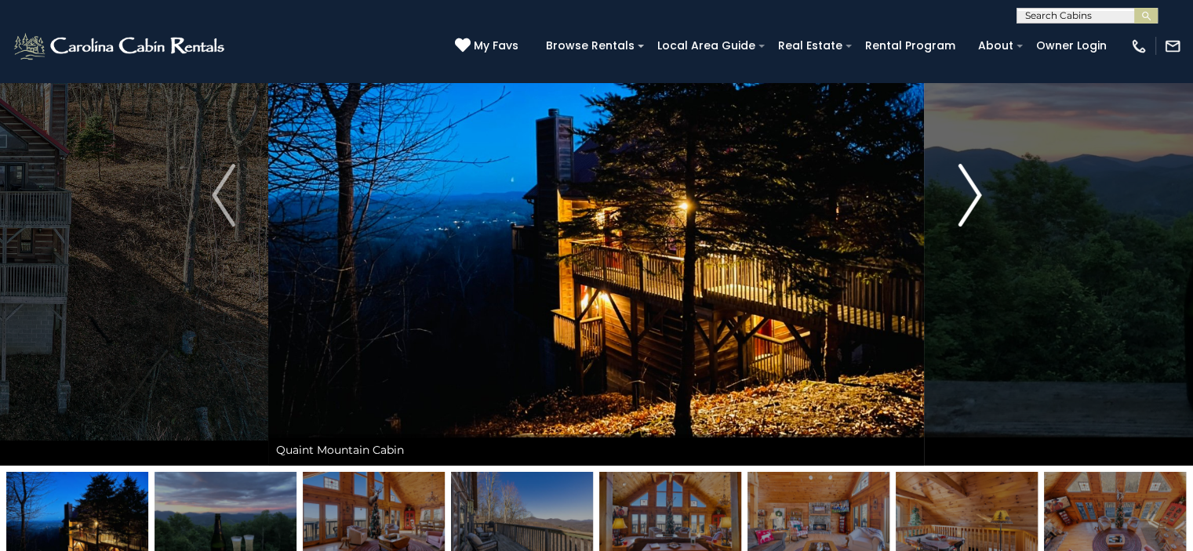
click at [971, 202] on img "Next" at bounding box center [969, 195] width 24 height 63
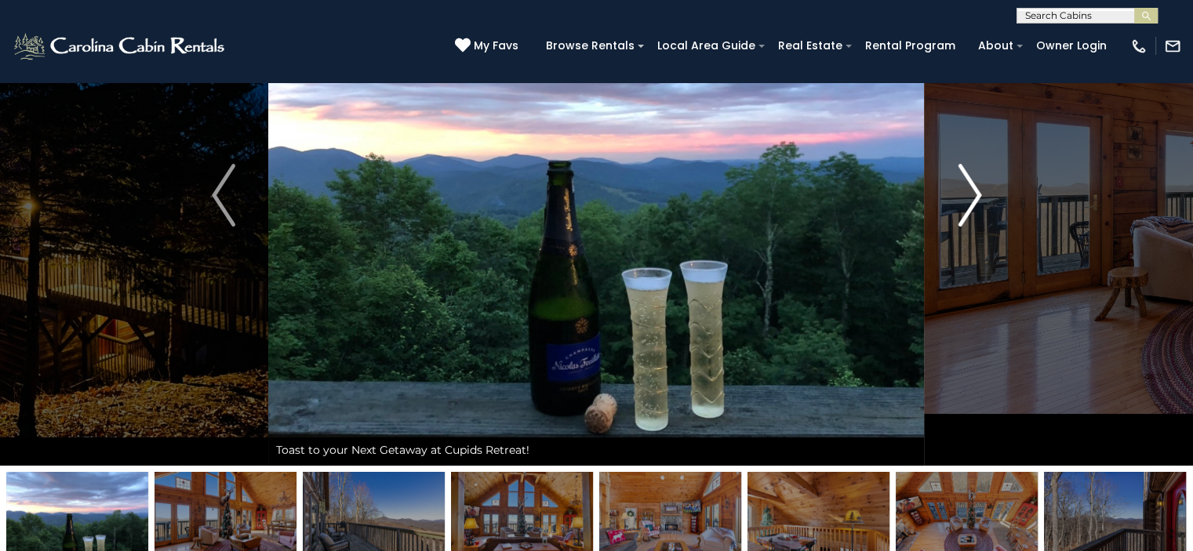
click at [971, 202] on img "Next" at bounding box center [969, 195] width 24 height 63
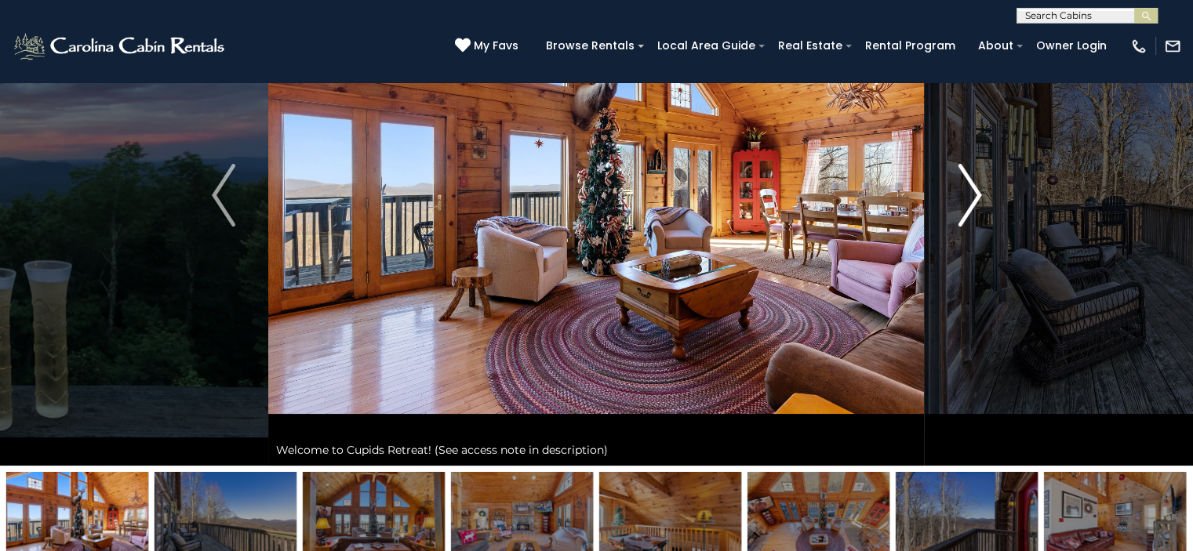
click at [971, 202] on img "Next" at bounding box center [969, 195] width 24 height 63
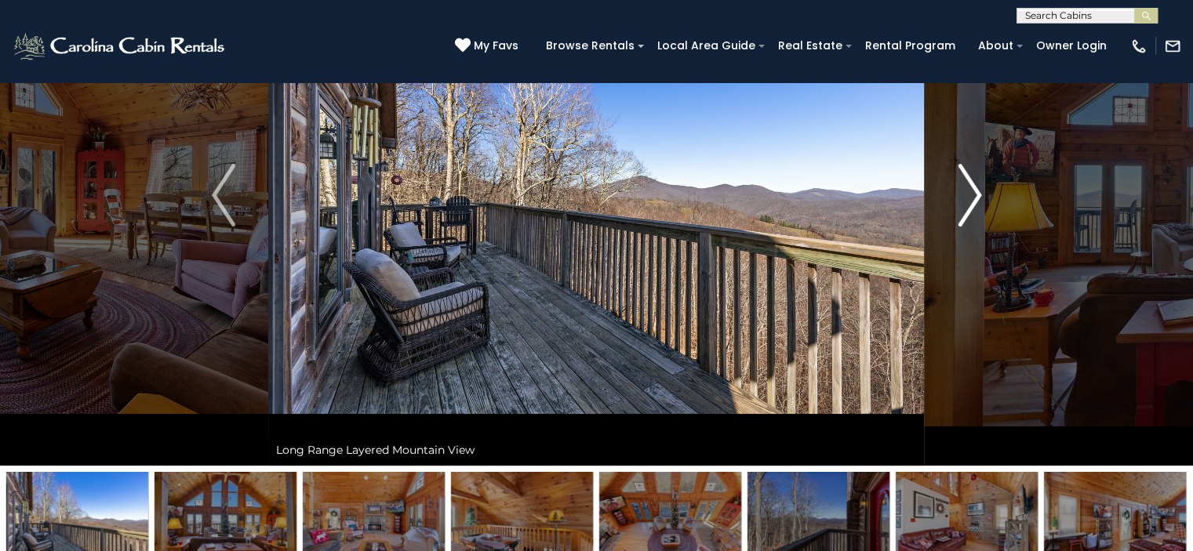
click at [971, 202] on img "Next" at bounding box center [969, 195] width 24 height 63
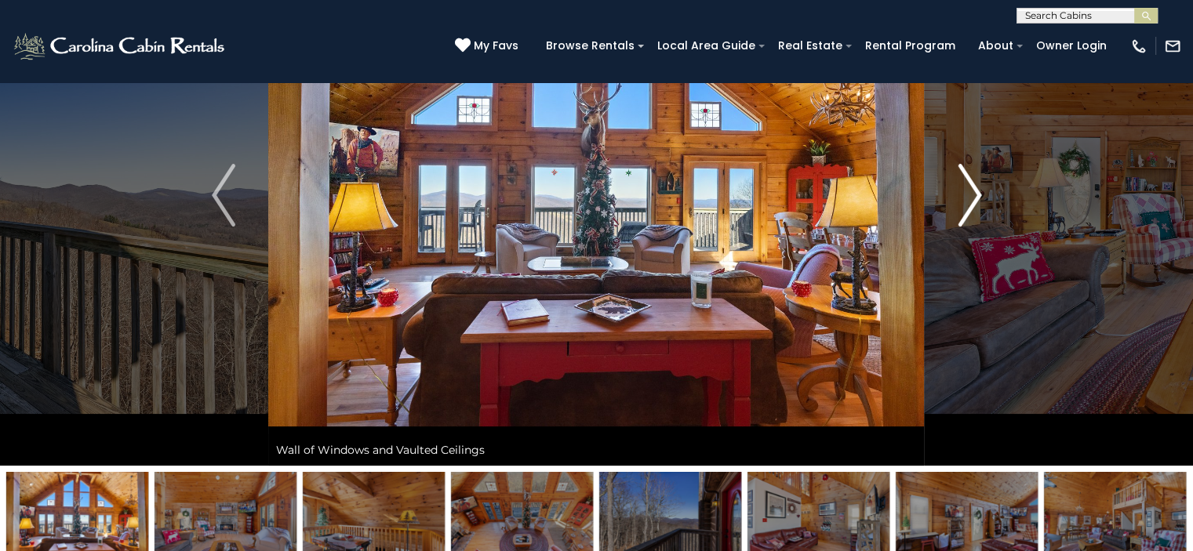
click at [971, 202] on img "Next" at bounding box center [969, 195] width 24 height 63
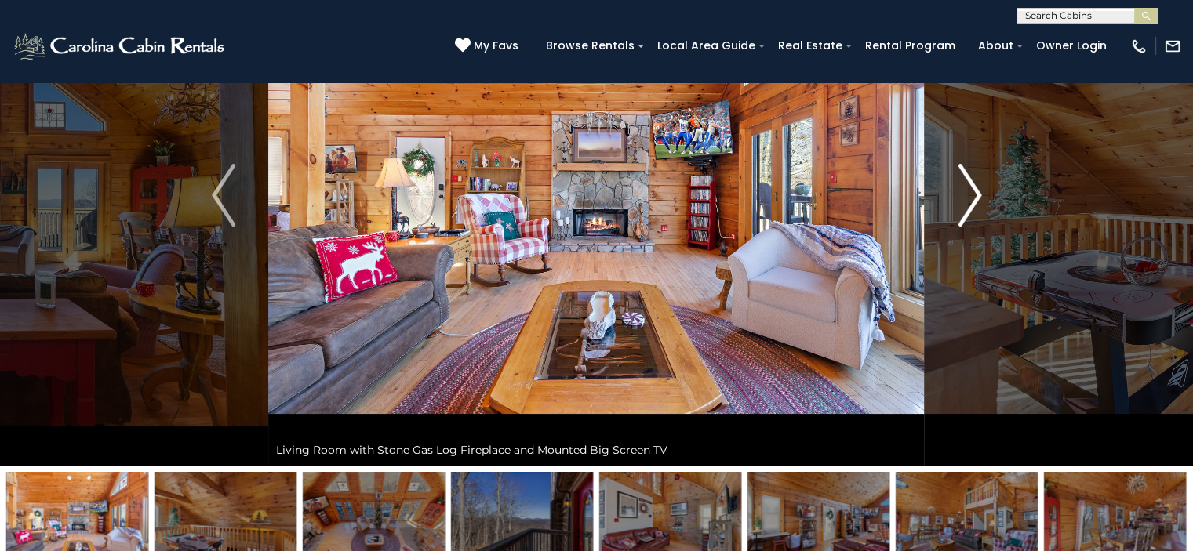
click at [971, 202] on img "Next" at bounding box center [969, 195] width 24 height 63
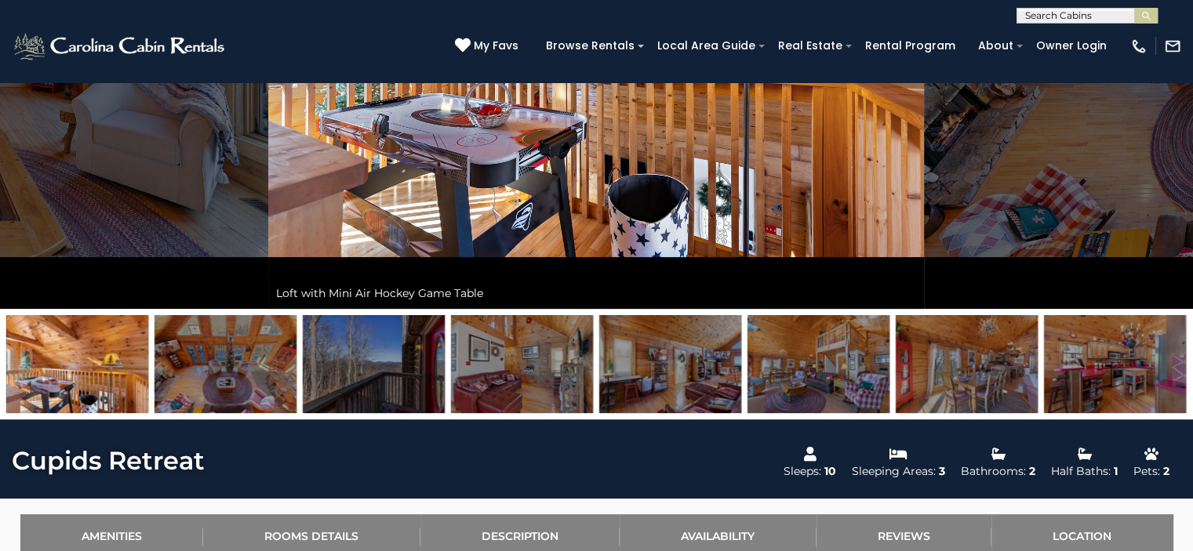
scroll to position [235, 0]
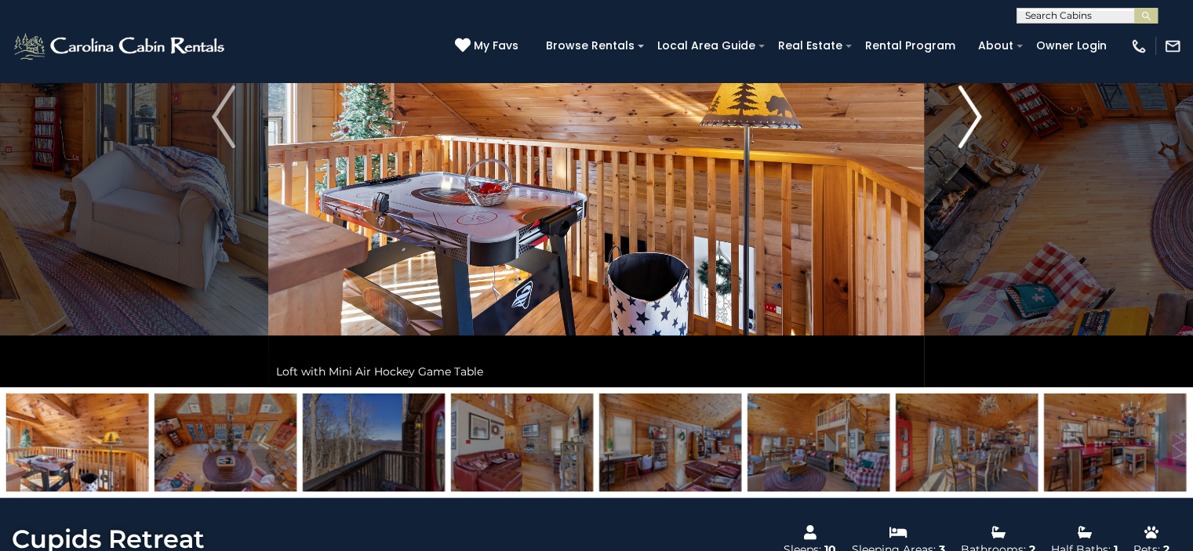
click at [975, 117] on img "Next" at bounding box center [969, 116] width 24 height 63
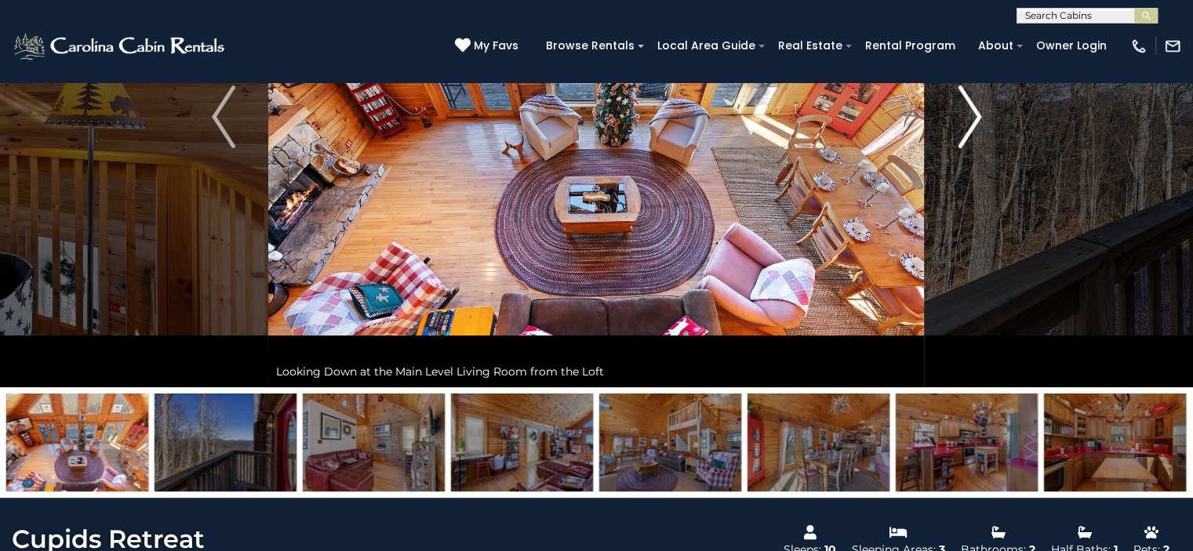
click at [975, 117] on img "Next" at bounding box center [969, 116] width 24 height 63
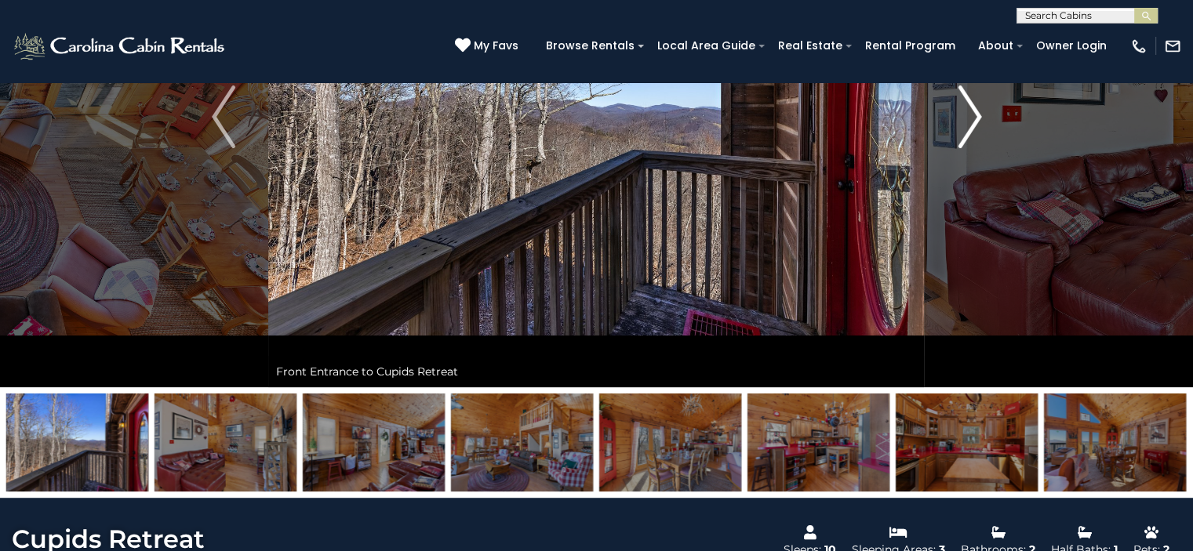
click at [975, 117] on img "Next" at bounding box center [969, 116] width 24 height 63
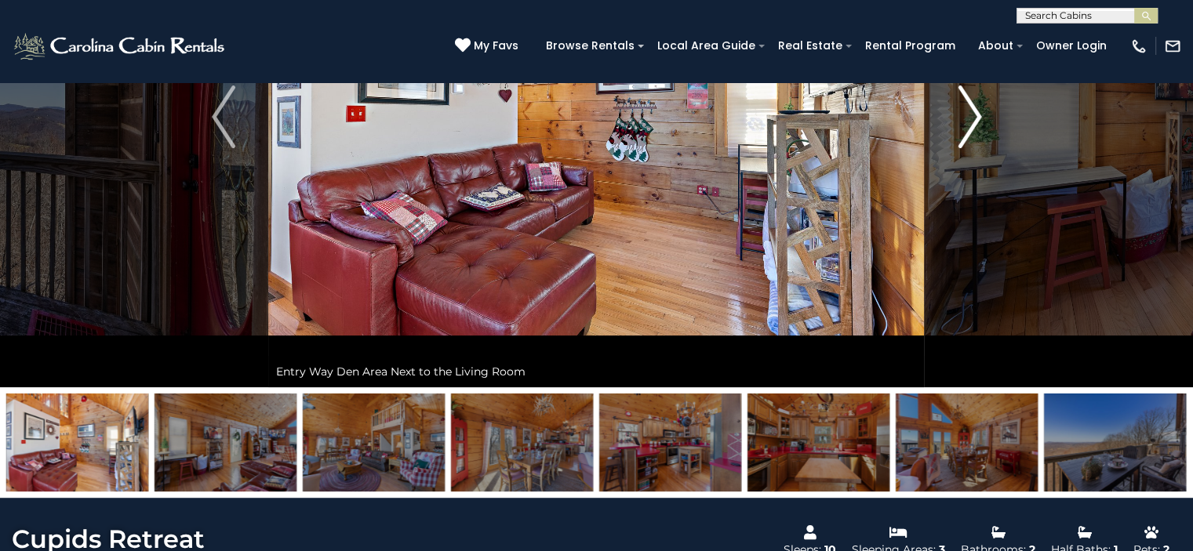
click at [975, 117] on img "Next" at bounding box center [969, 116] width 24 height 63
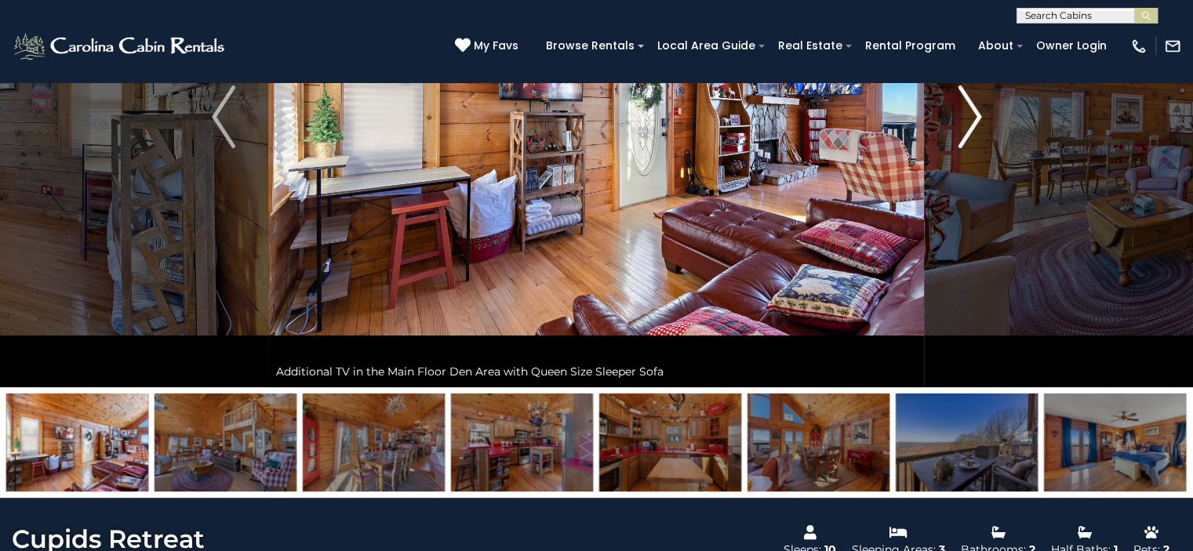
click at [975, 117] on img "Next" at bounding box center [969, 116] width 24 height 63
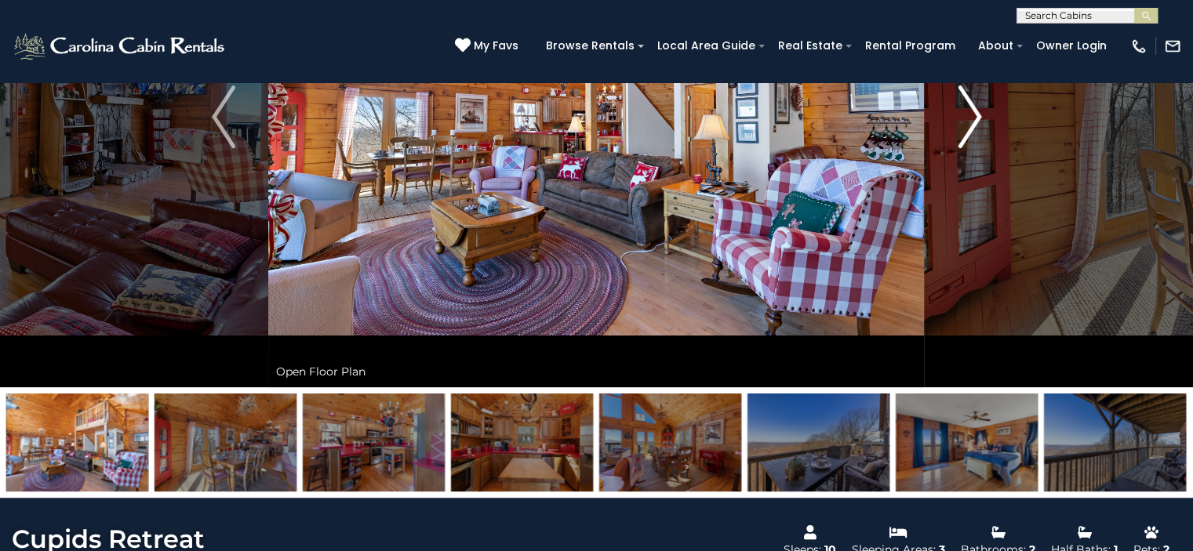
click at [975, 117] on img "Next" at bounding box center [969, 116] width 24 height 63
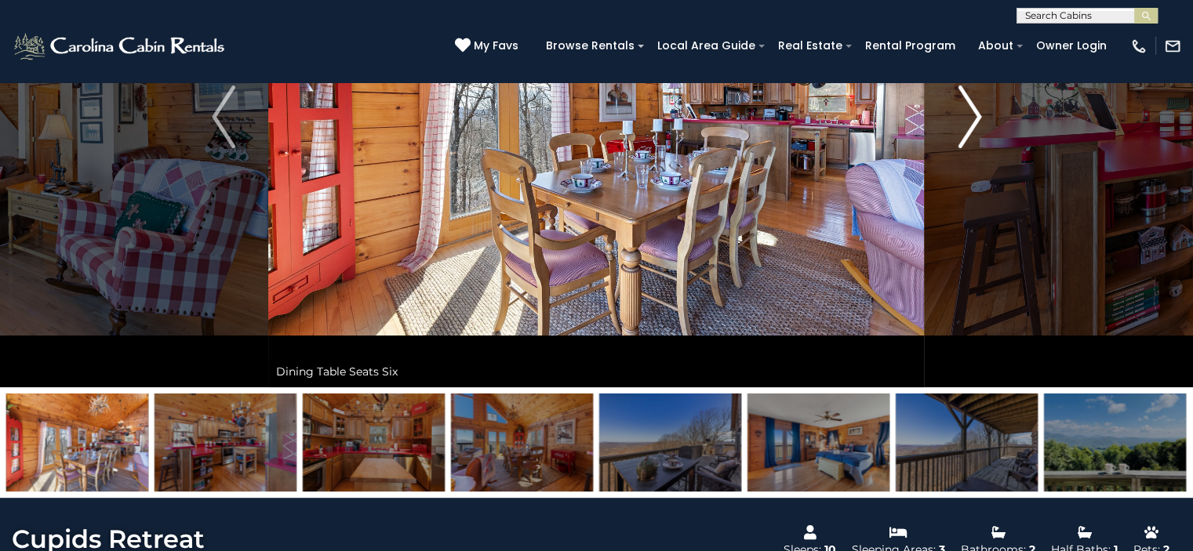
click at [975, 117] on img "Next" at bounding box center [969, 116] width 24 height 63
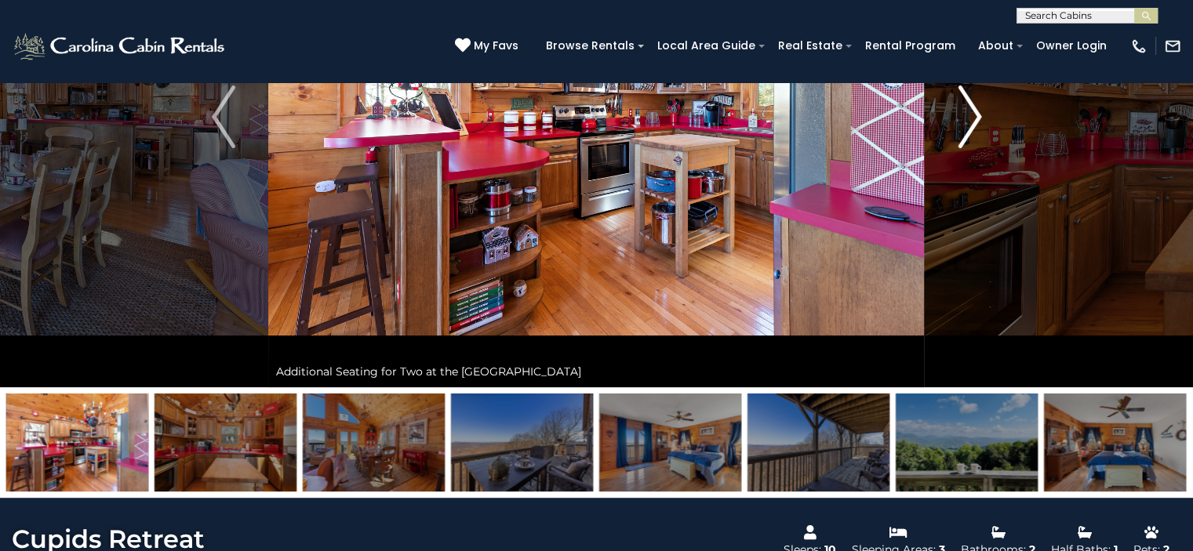
click at [975, 117] on img "Next" at bounding box center [969, 116] width 24 height 63
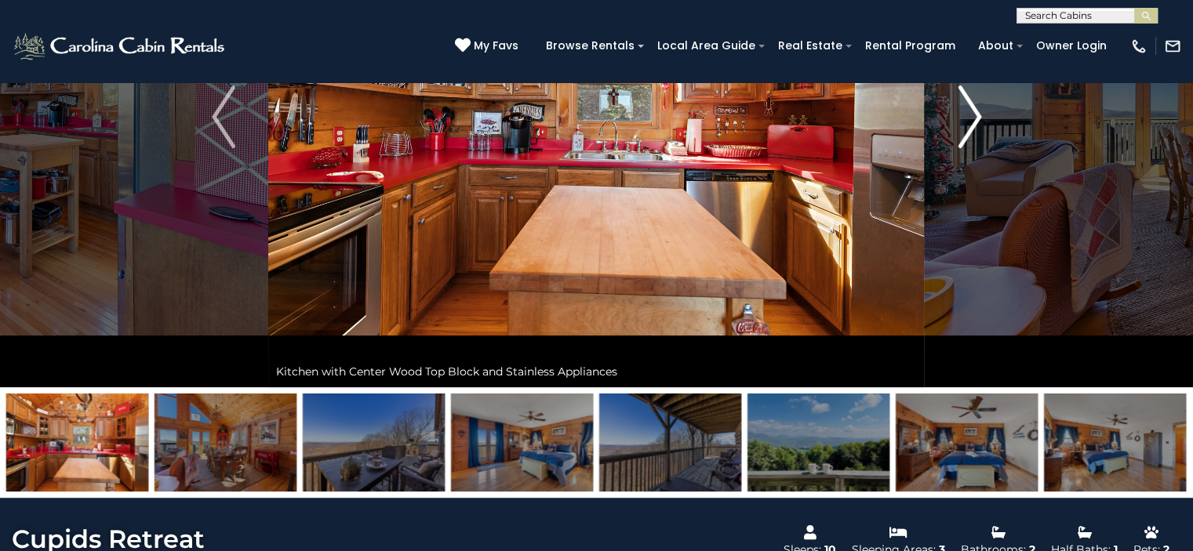
click at [975, 117] on img "Next" at bounding box center [969, 116] width 24 height 63
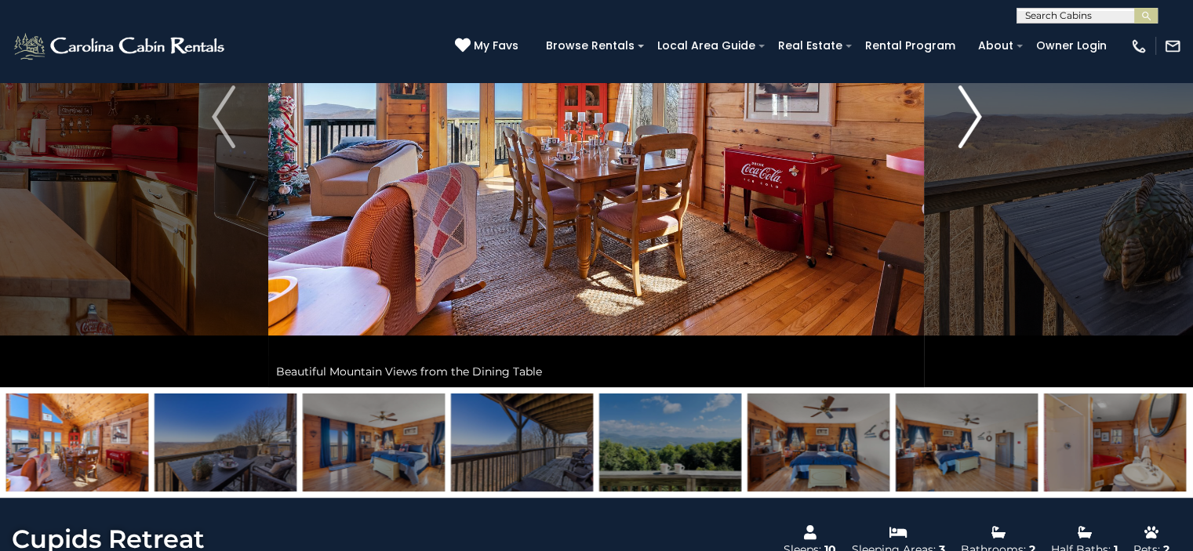
click at [975, 117] on img "Next" at bounding box center [969, 116] width 24 height 63
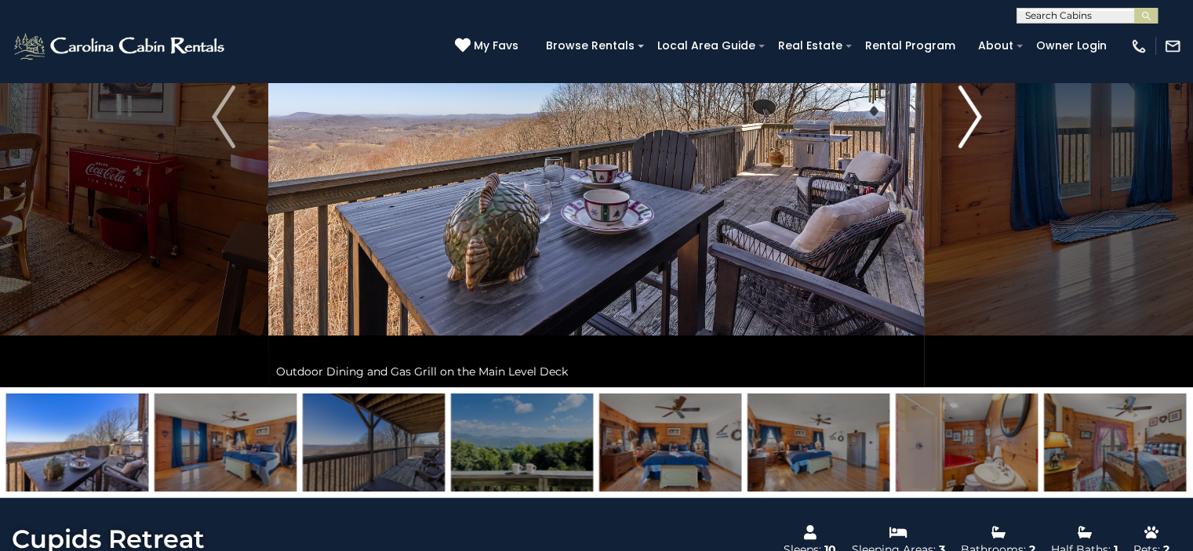
click at [975, 117] on img "Next" at bounding box center [969, 116] width 24 height 63
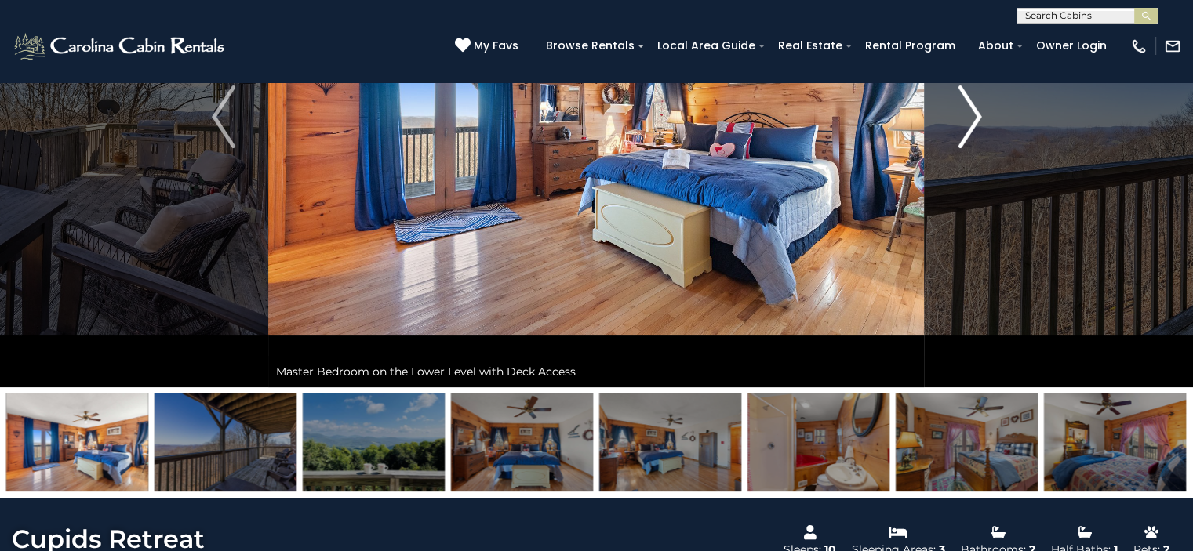
click at [975, 117] on img "Next" at bounding box center [969, 116] width 24 height 63
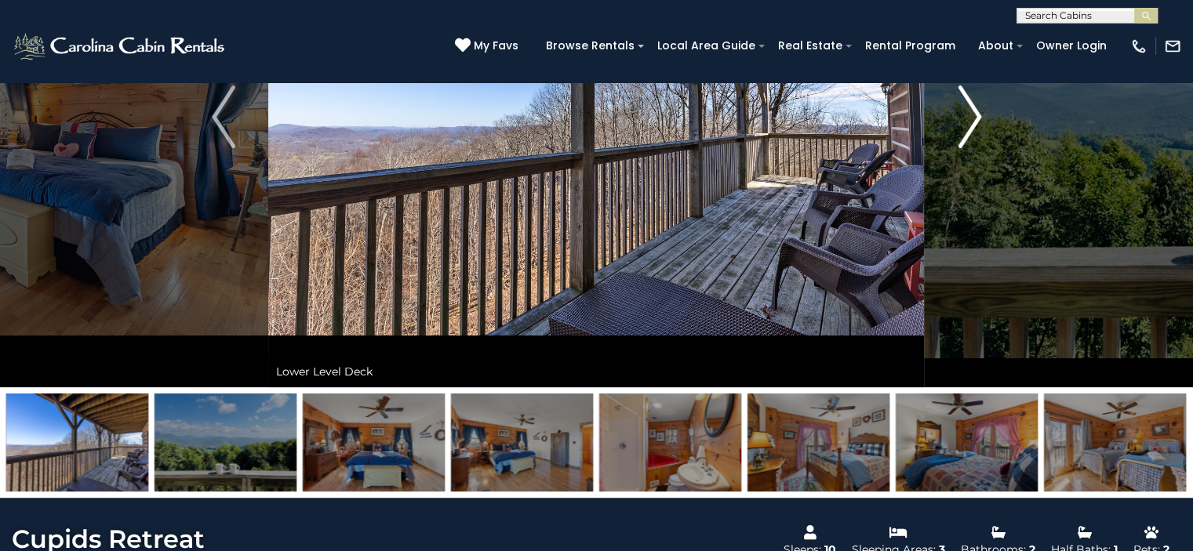
click at [975, 117] on img "Next" at bounding box center [969, 116] width 24 height 63
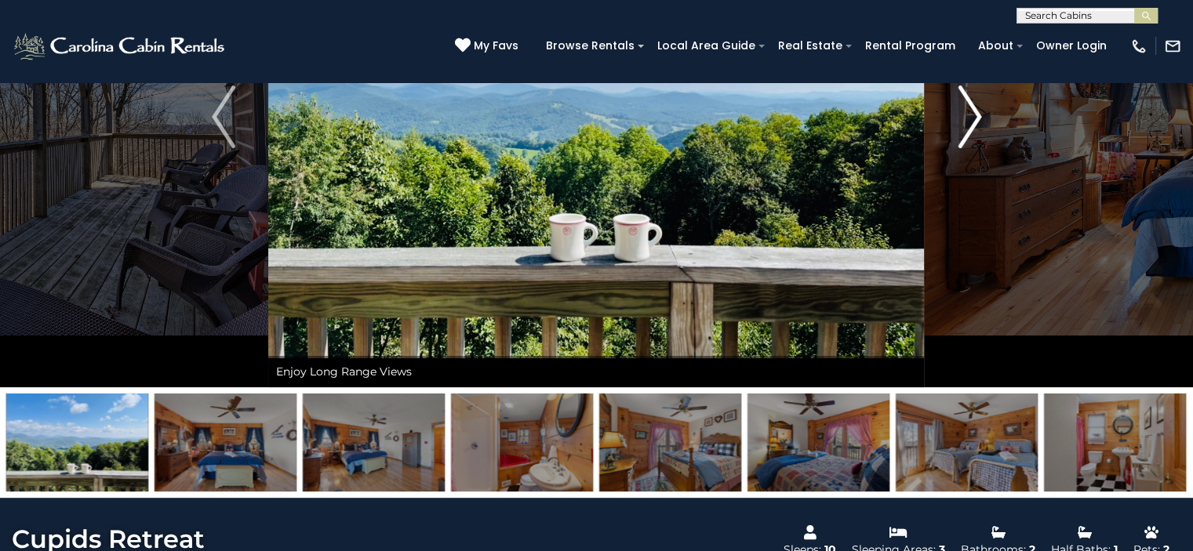
click at [975, 117] on img "Next" at bounding box center [969, 116] width 24 height 63
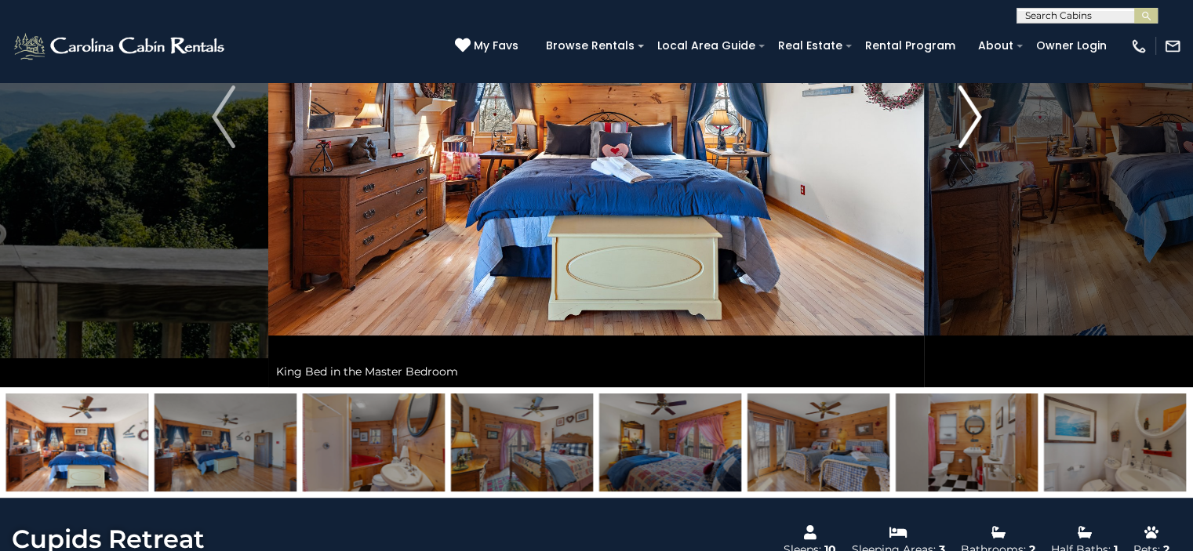
click at [975, 117] on img "Next" at bounding box center [969, 116] width 24 height 63
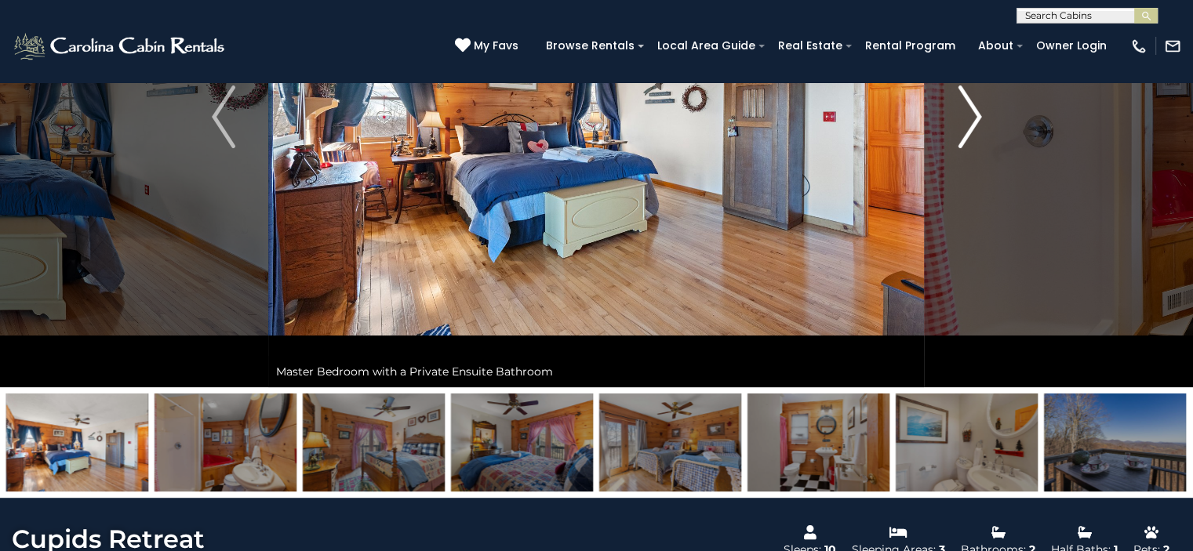
click at [975, 117] on img "Next" at bounding box center [969, 116] width 24 height 63
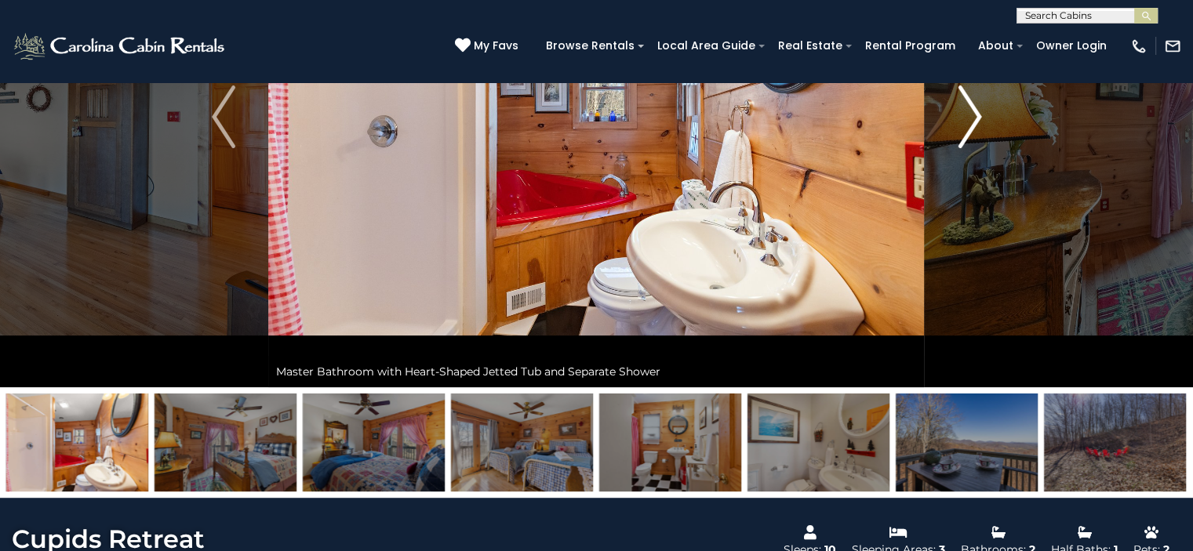
click at [975, 117] on img "Next" at bounding box center [969, 116] width 24 height 63
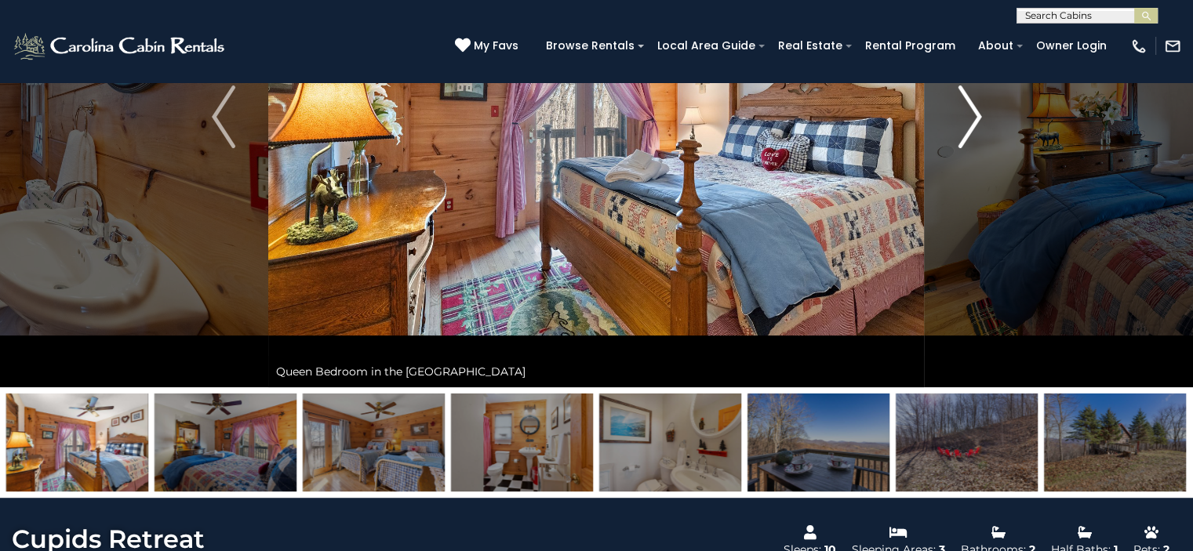
click at [975, 117] on img "Next" at bounding box center [969, 116] width 24 height 63
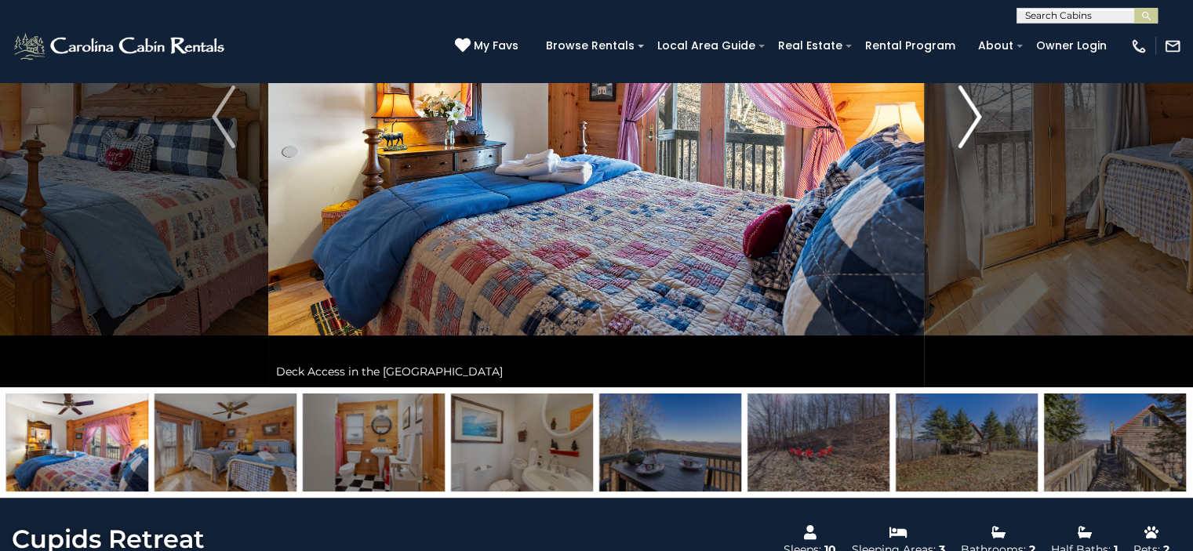
click at [975, 117] on img "Next" at bounding box center [969, 116] width 24 height 63
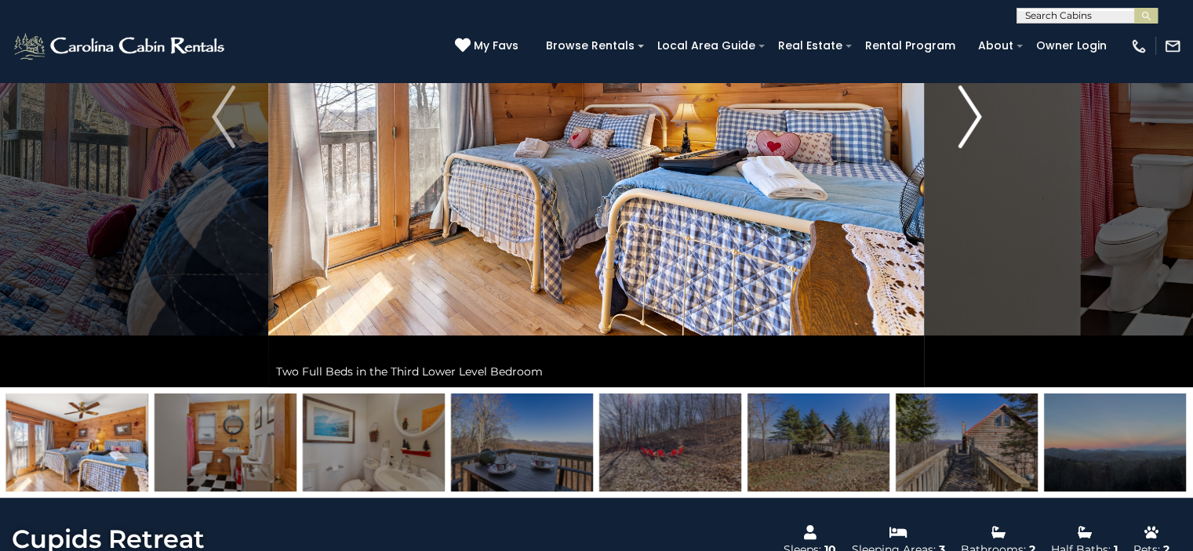
click at [975, 117] on img "Next" at bounding box center [969, 116] width 24 height 63
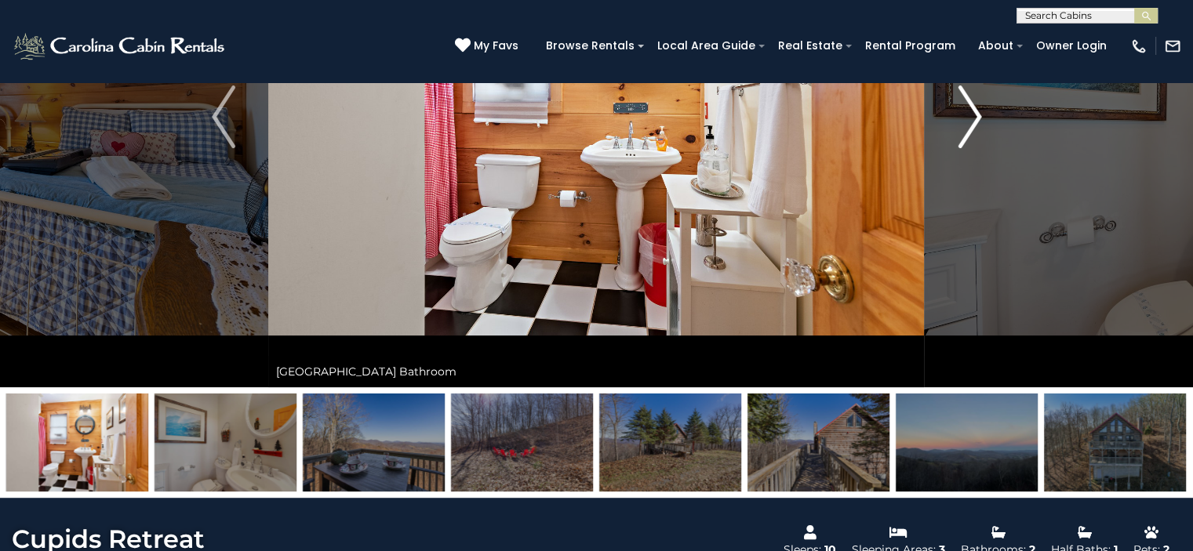
click at [975, 117] on img "Next" at bounding box center [969, 116] width 24 height 63
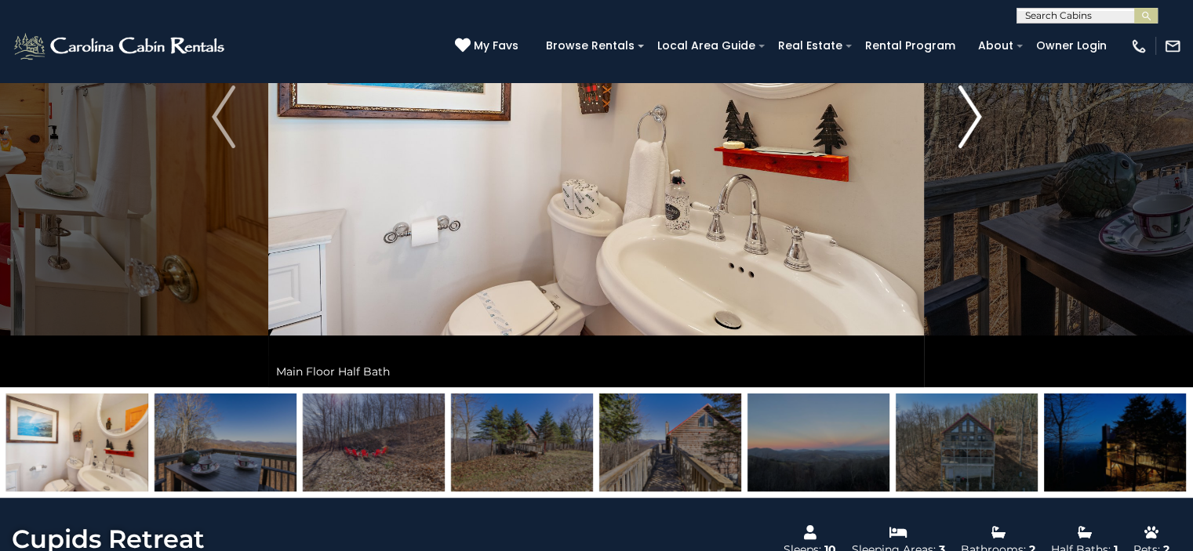
click at [975, 117] on img "Next" at bounding box center [969, 116] width 24 height 63
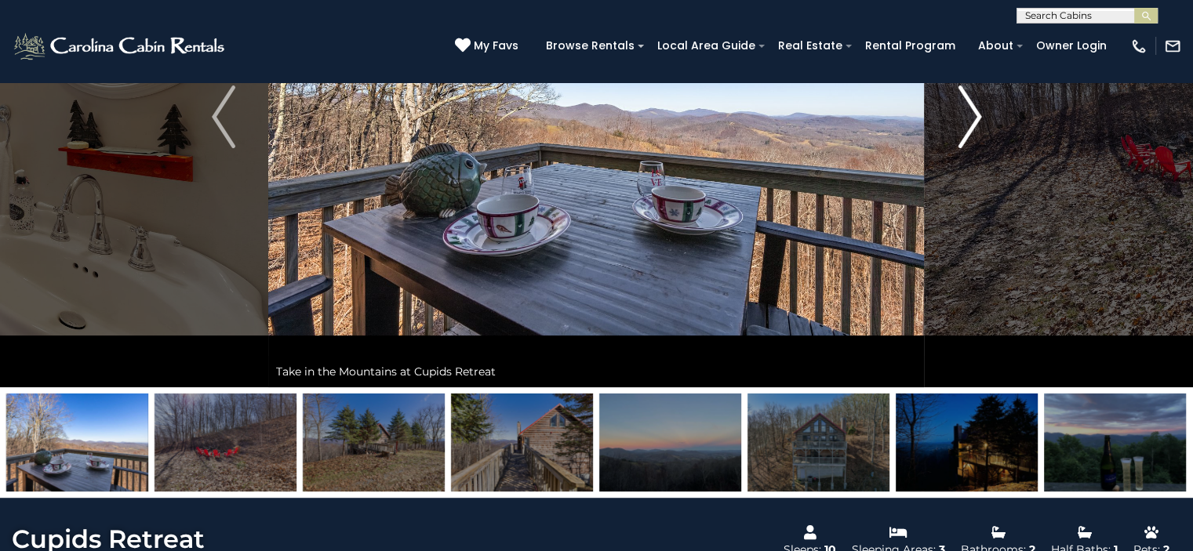
click at [975, 117] on img "Next" at bounding box center [969, 116] width 24 height 63
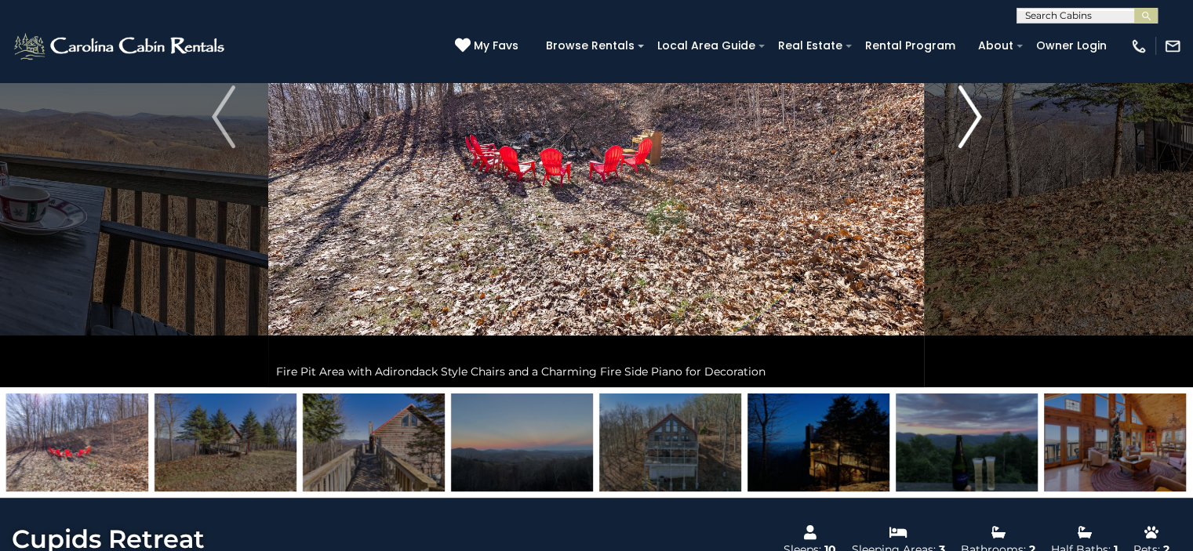
click at [975, 117] on img "Next" at bounding box center [969, 116] width 24 height 63
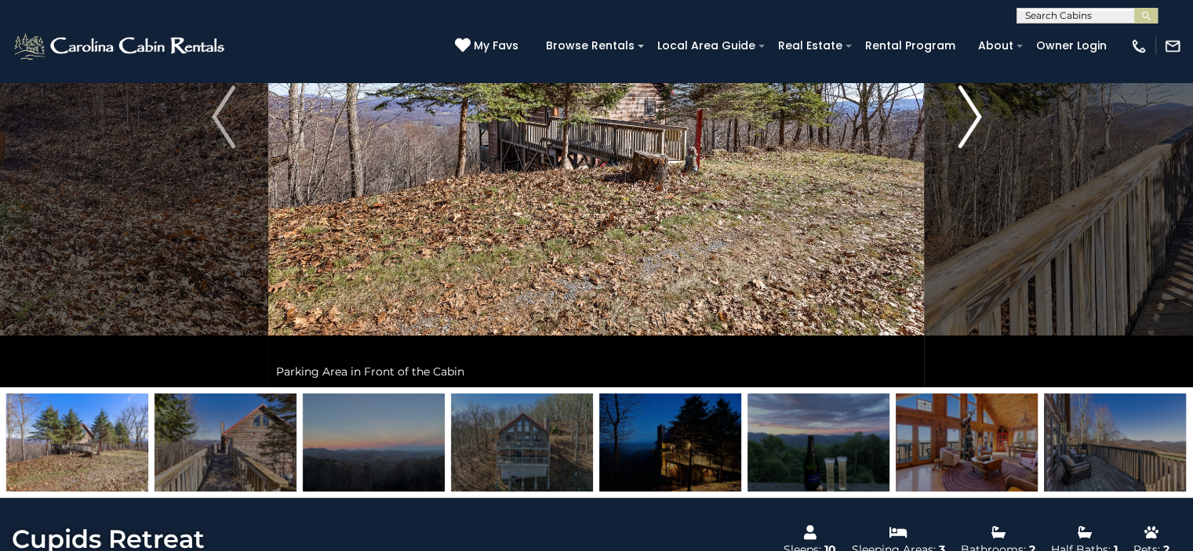
click at [975, 117] on img "Next" at bounding box center [969, 116] width 24 height 63
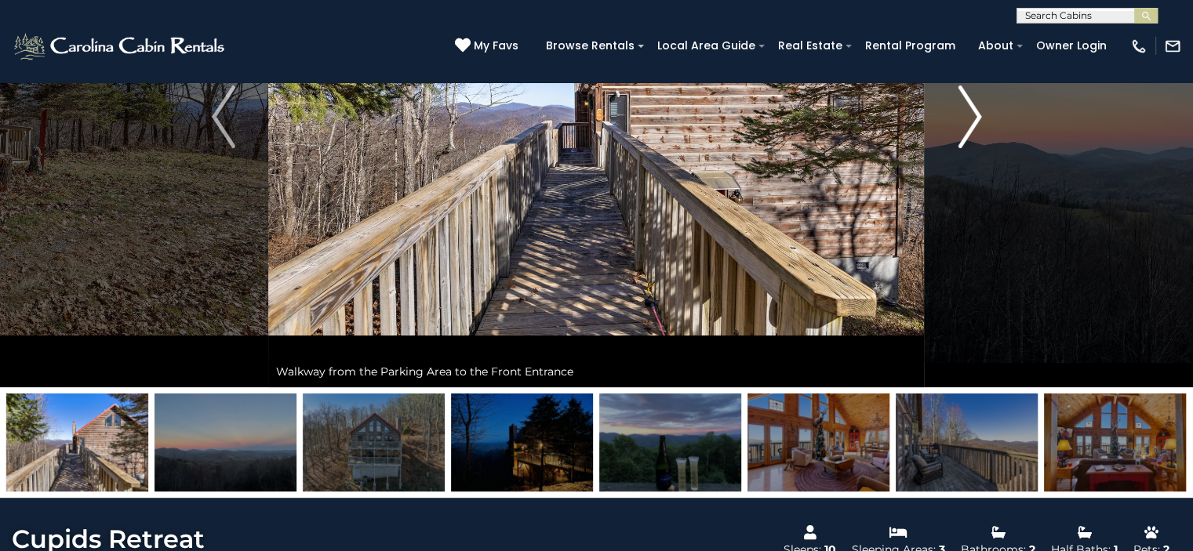
click at [975, 117] on img "Next" at bounding box center [969, 116] width 24 height 63
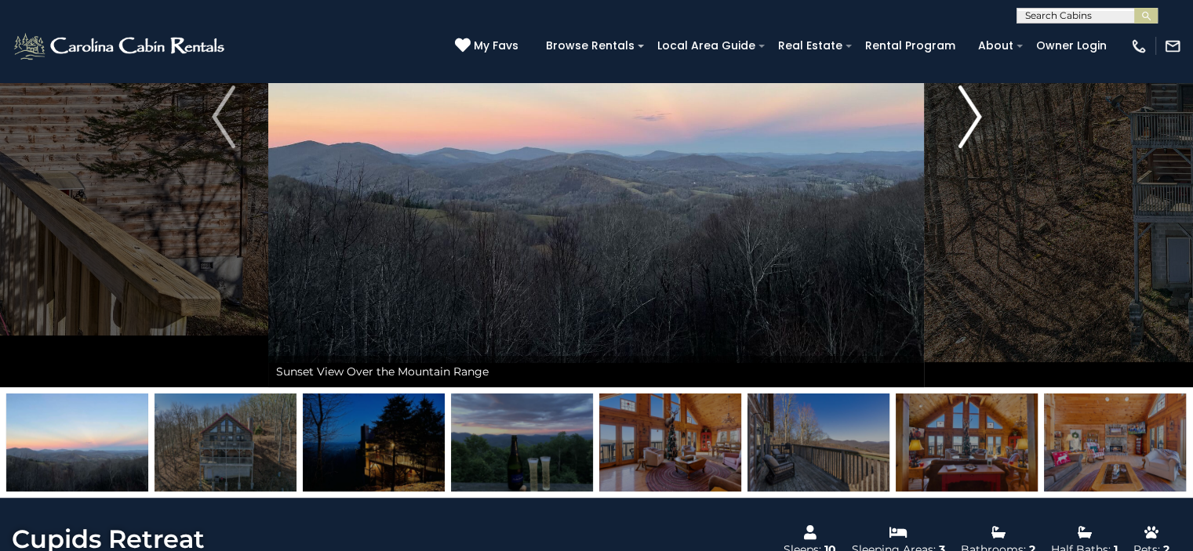
click at [975, 117] on img "Next" at bounding box center [969, 116] width 24 height 63
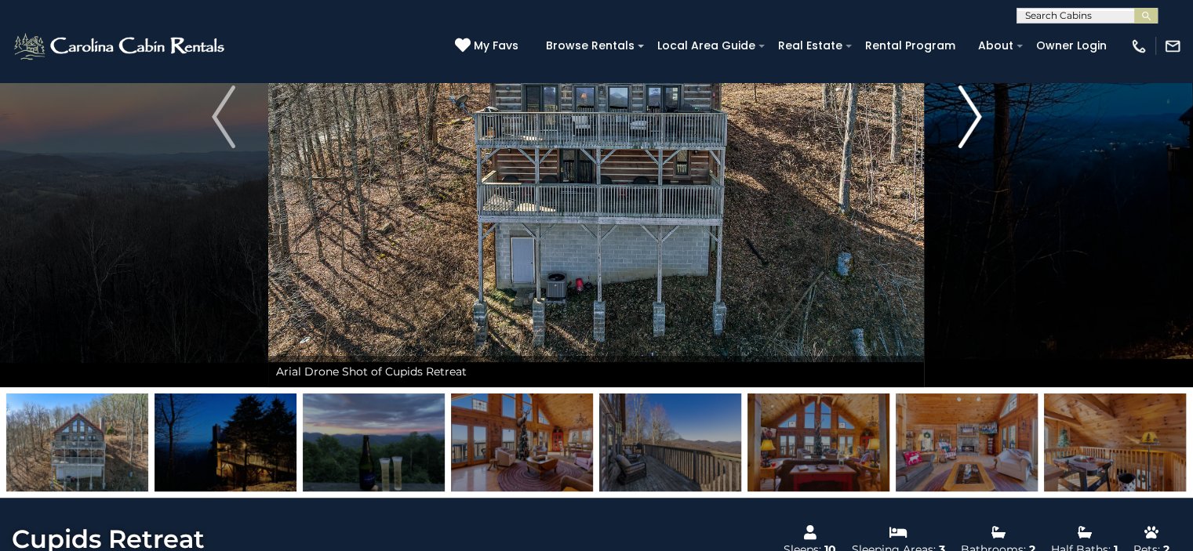
click at [975, 117] on img "Next" at bounding box center [969, 116] width 24 height 63
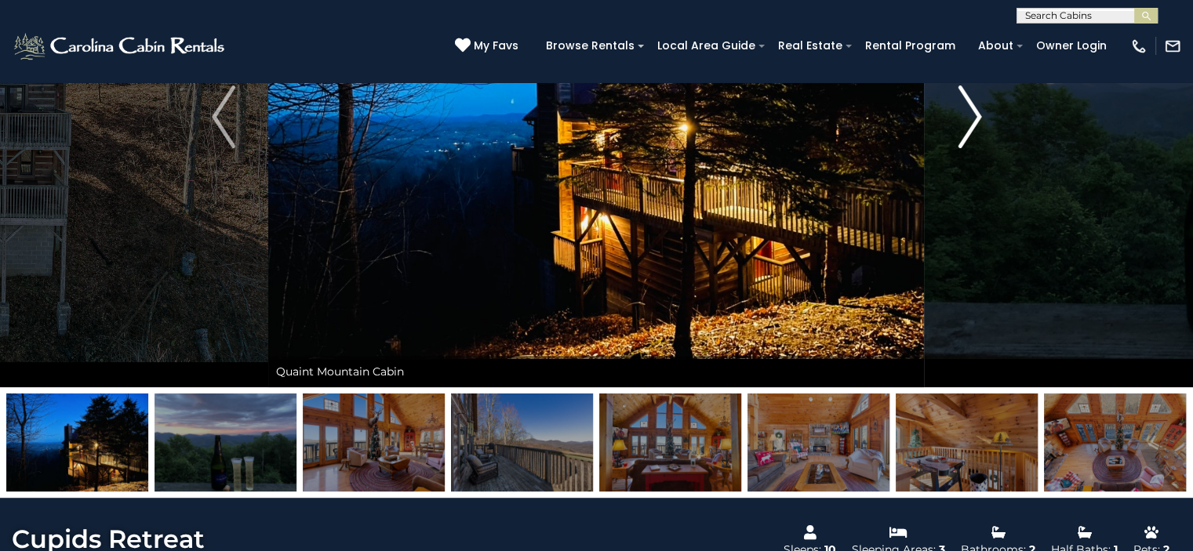
click at [975, 117] on img "Next" at bounding box center [969, 116] width 24 height 63
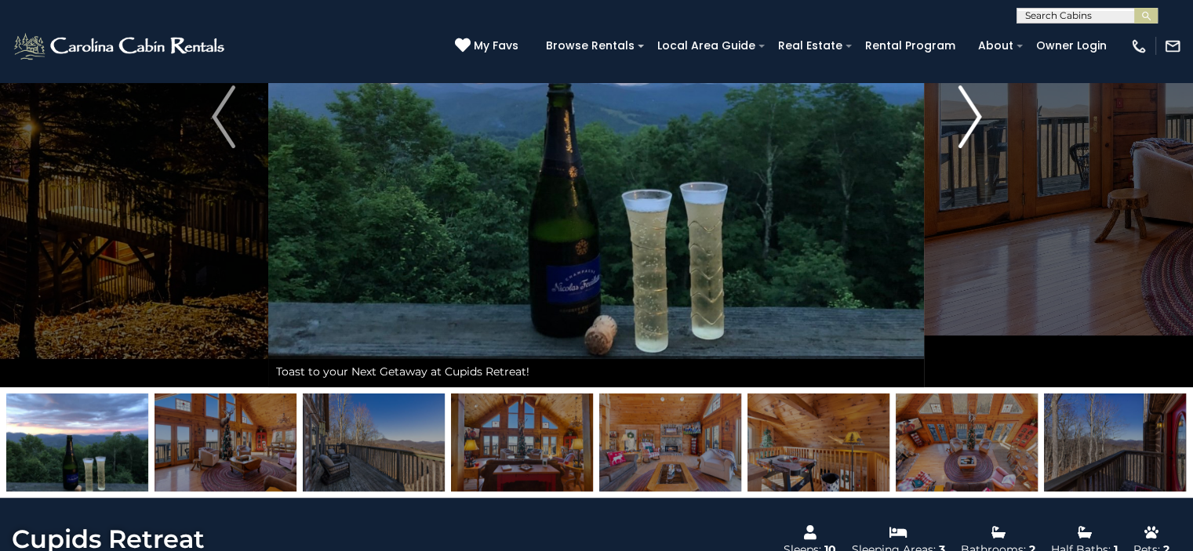
click at [975, 117] on img "Next" at bounding box center [969, 116] width 24 height 63
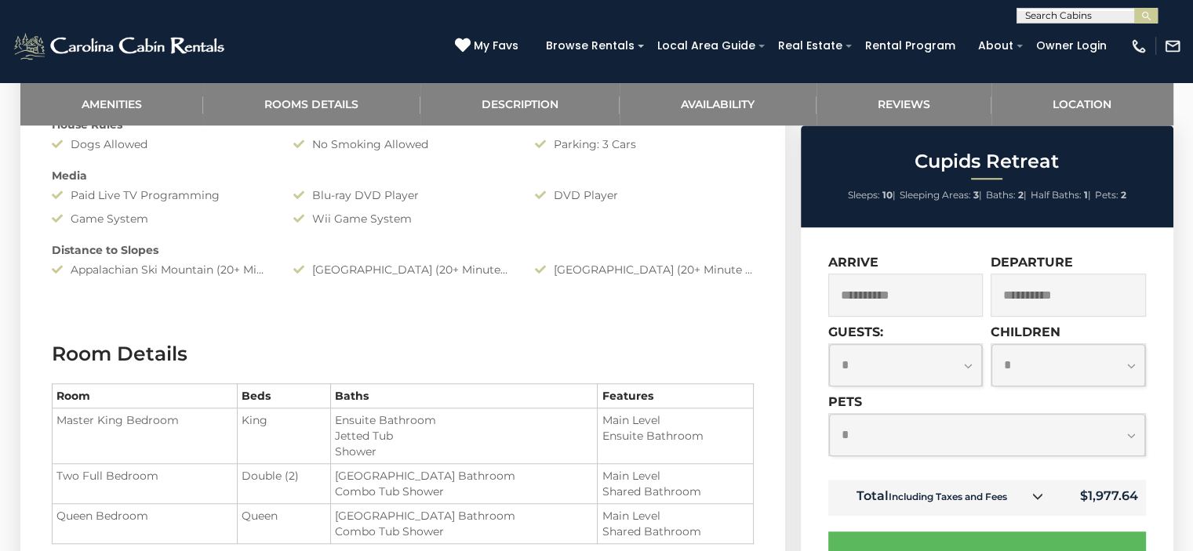
scroll to position [1176, 0]
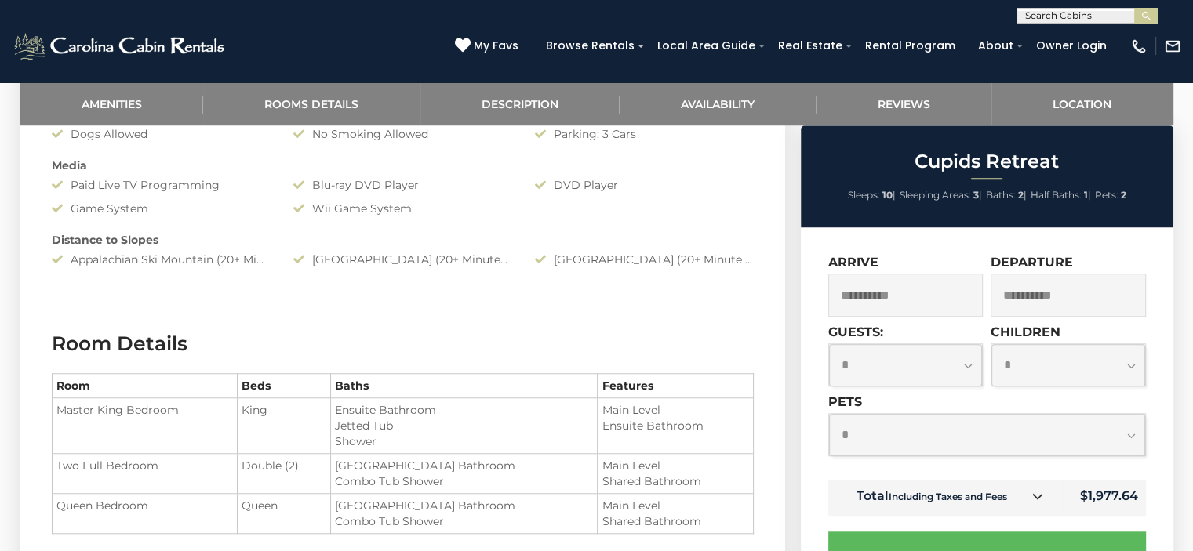
click at [967, 363] on select "**********" at bounding box center [906, 365] width 154 height 42
select select "**"
click at [829, 344] on select "**********" at bounding box center [906, 365] width 154 height 42
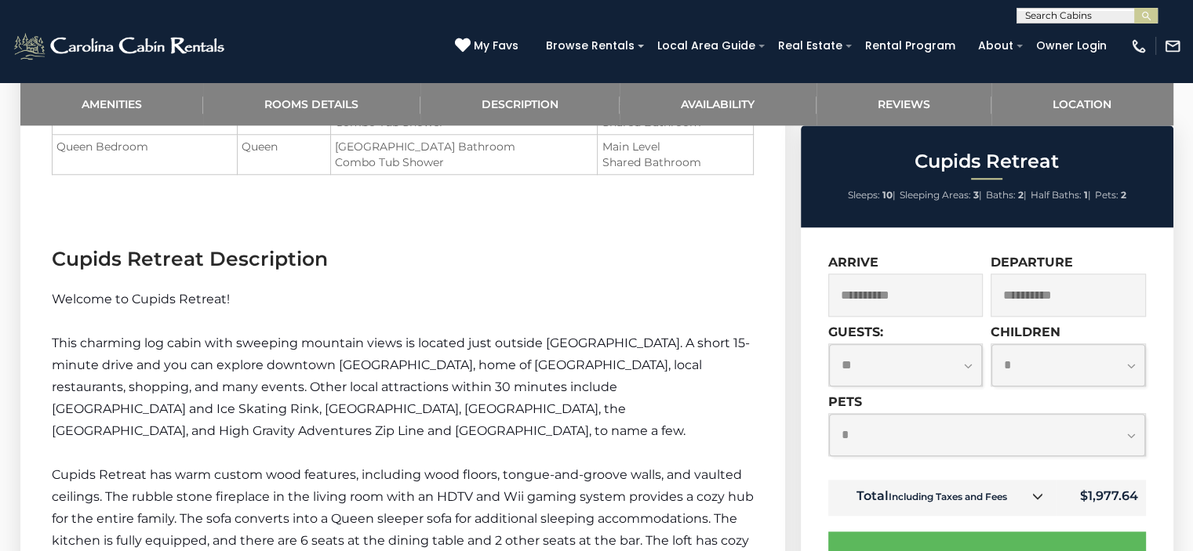
scroll to position [1568, 0]
